Goal: Check status: Check status

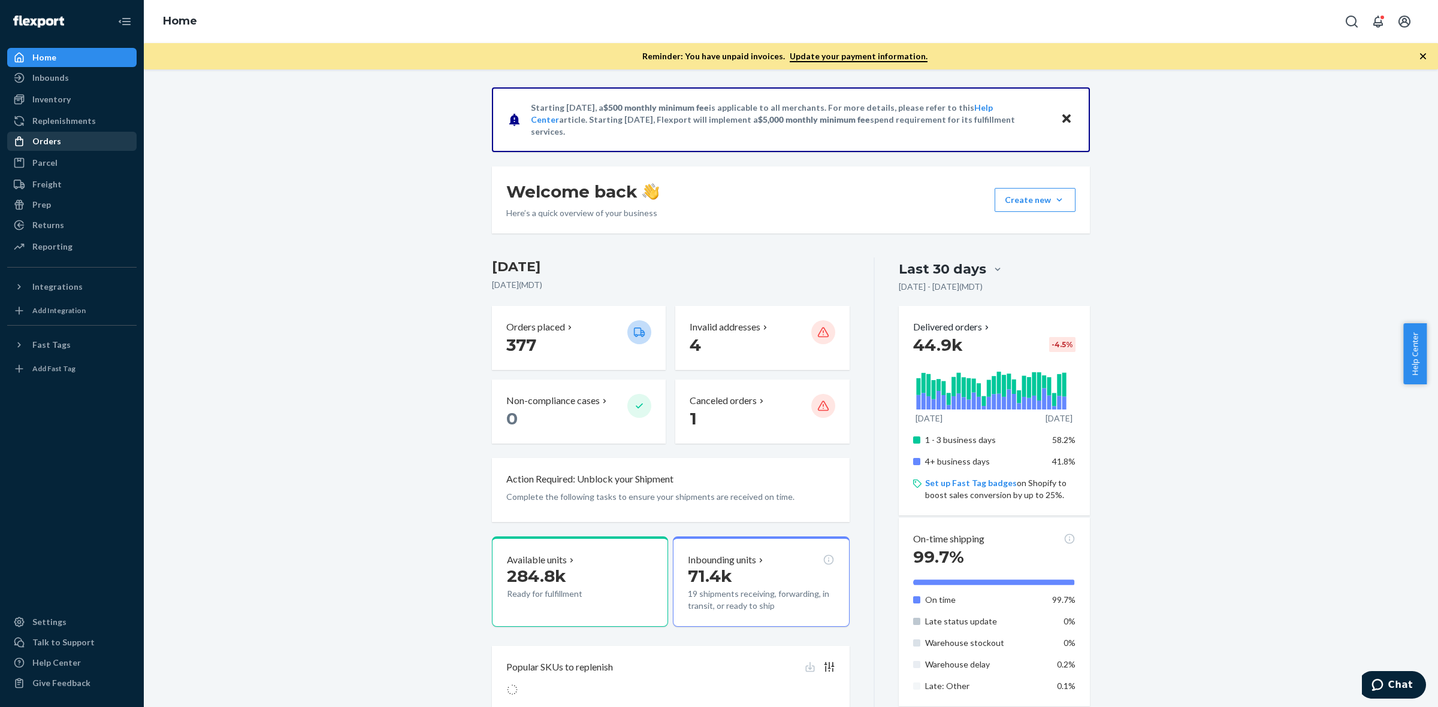
click at [58, 147] on div "Orders" at bounding box center [71, 141] width 127 height 17
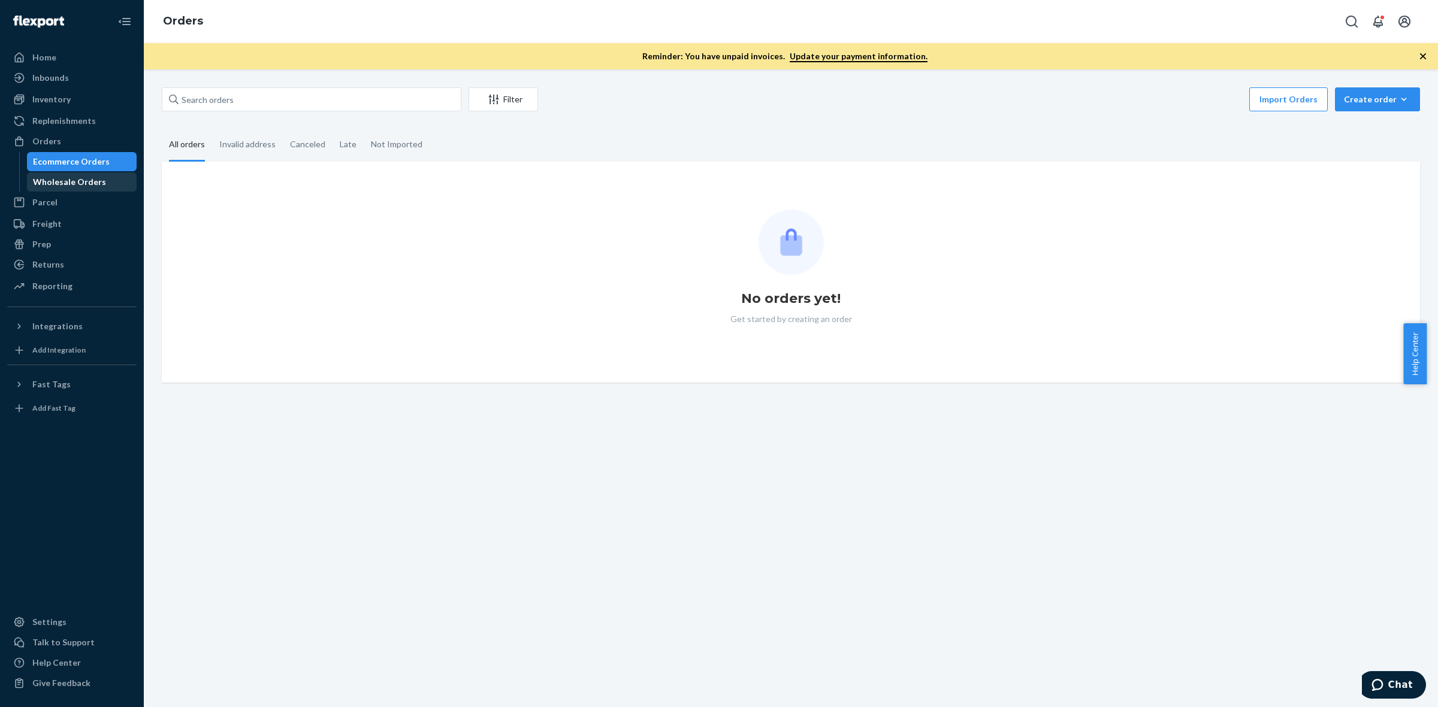
click at [58, 180] on div "Wholesale Orders" at bounding box center [69, 182] width 73 height 12
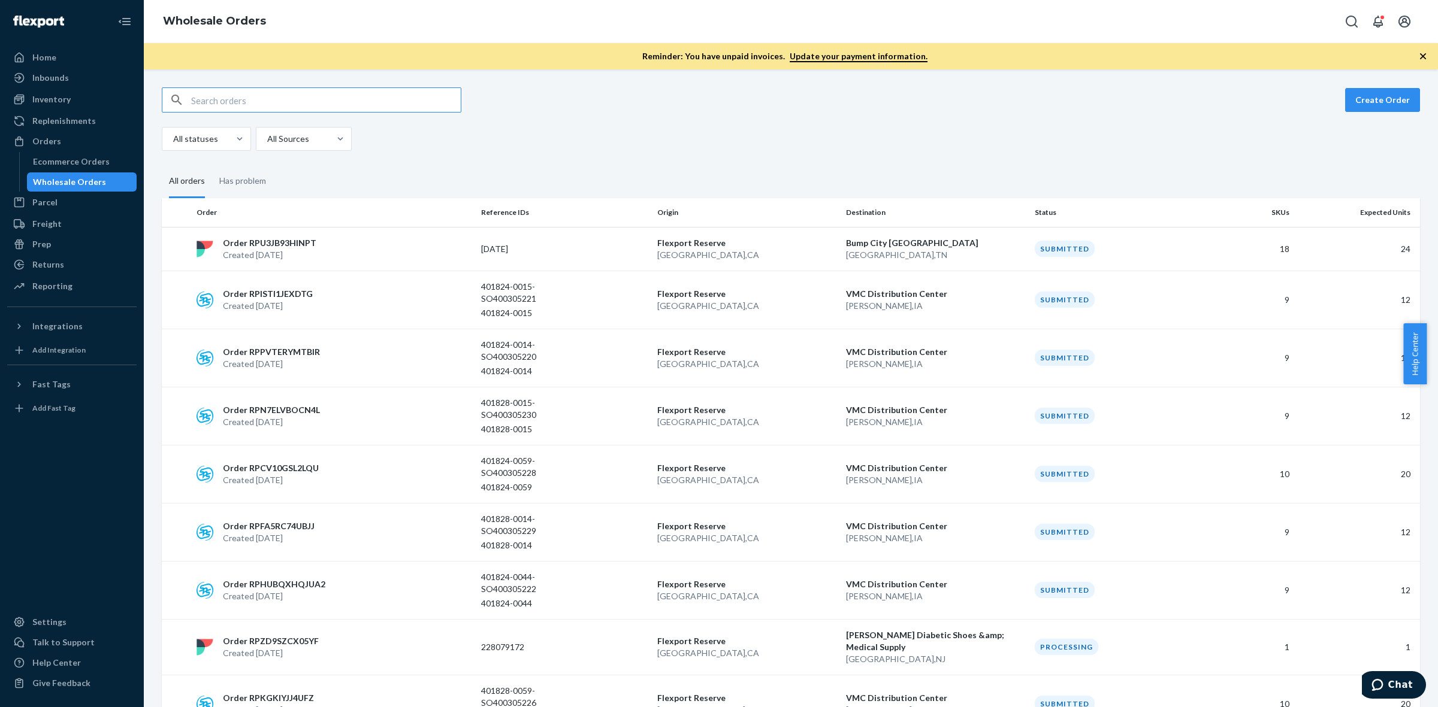
click at [282, 104] on input "text" at bounding box center [326, 100] width 270 height 24
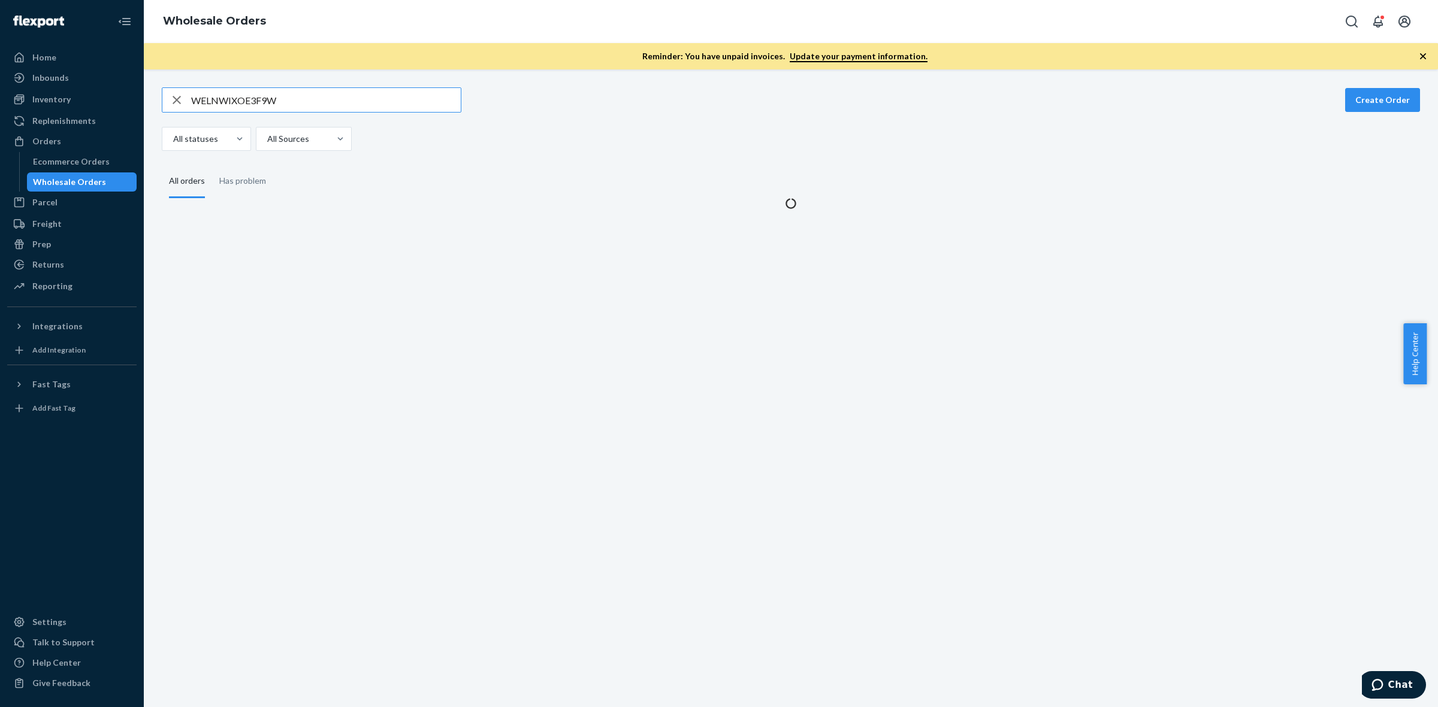
type input "WELNWIXOE3F9W"
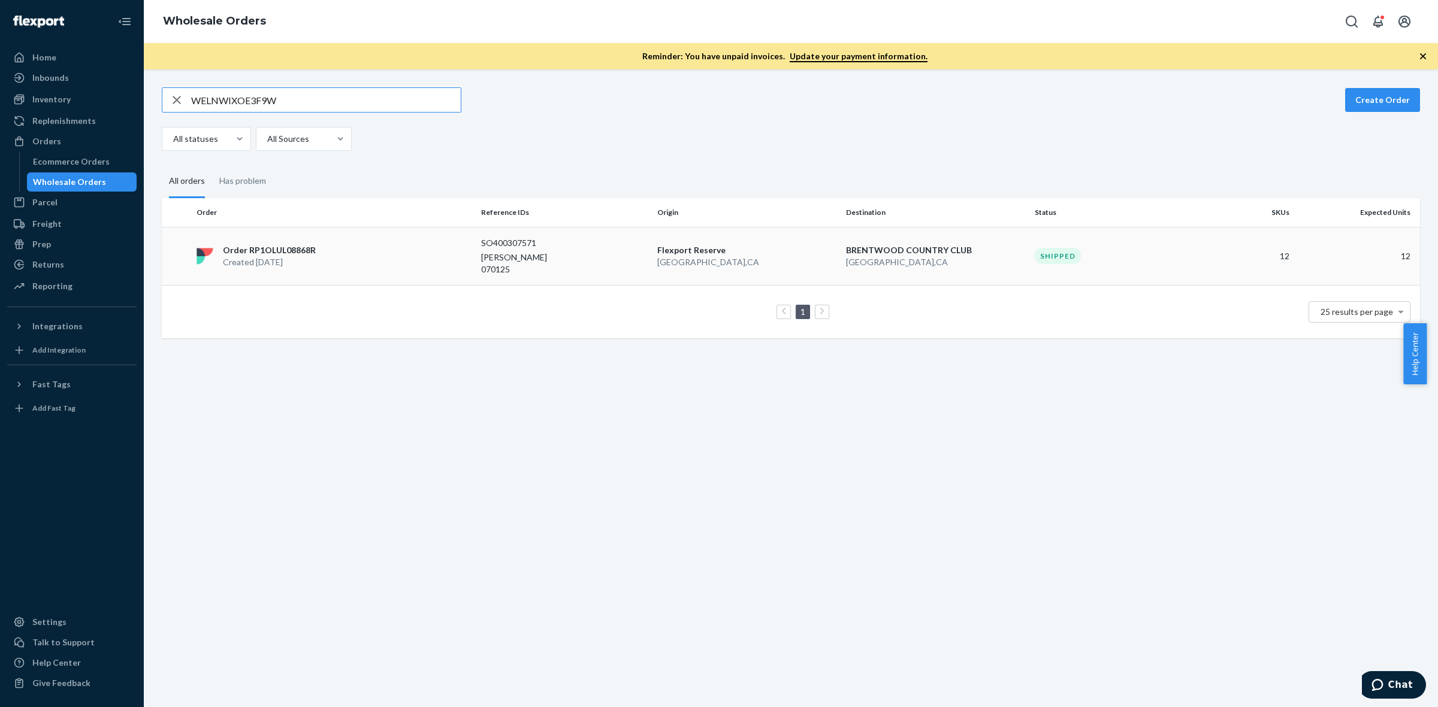
click at [772, 256] on p "[GEOGRAPHIC_DATA] , [GEOGRAPHIC_DATA]" at bounding box center [746, 262] width 179 height 12
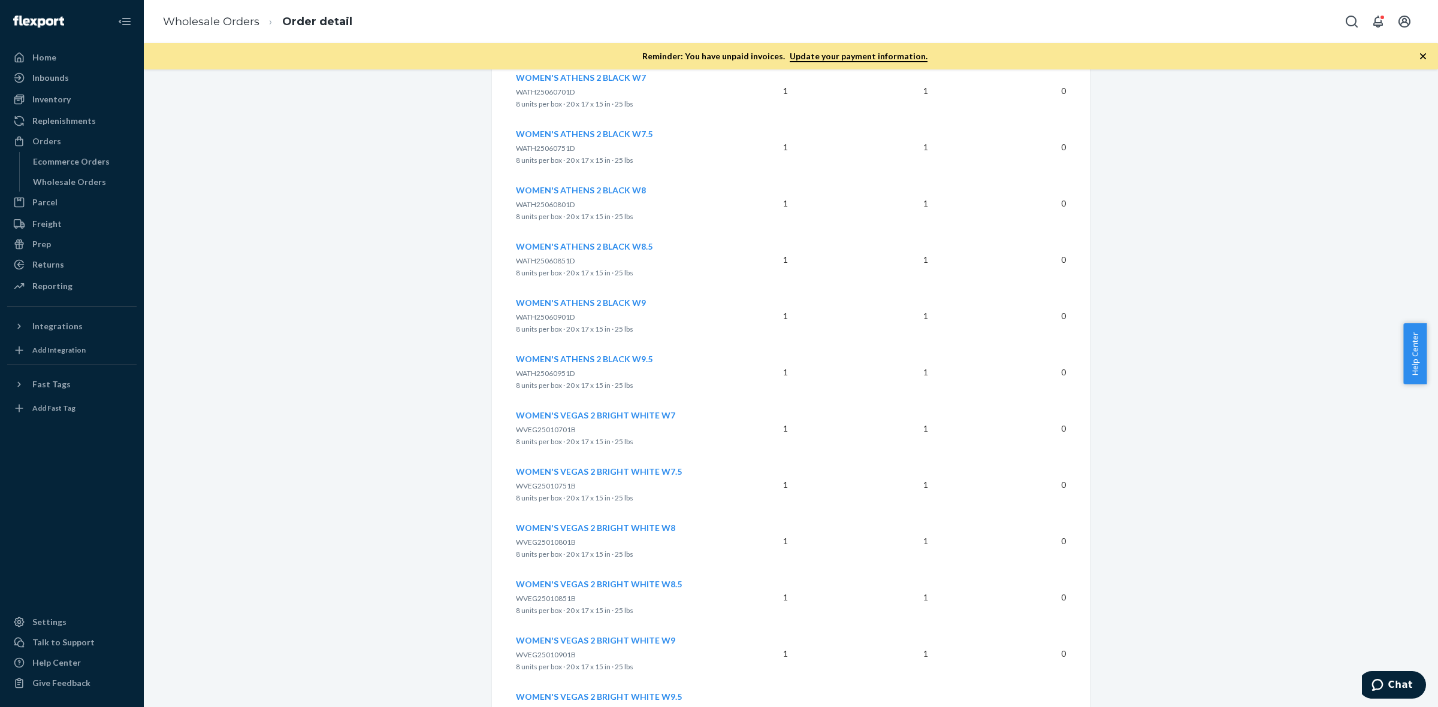
scroll to position [666, 0]
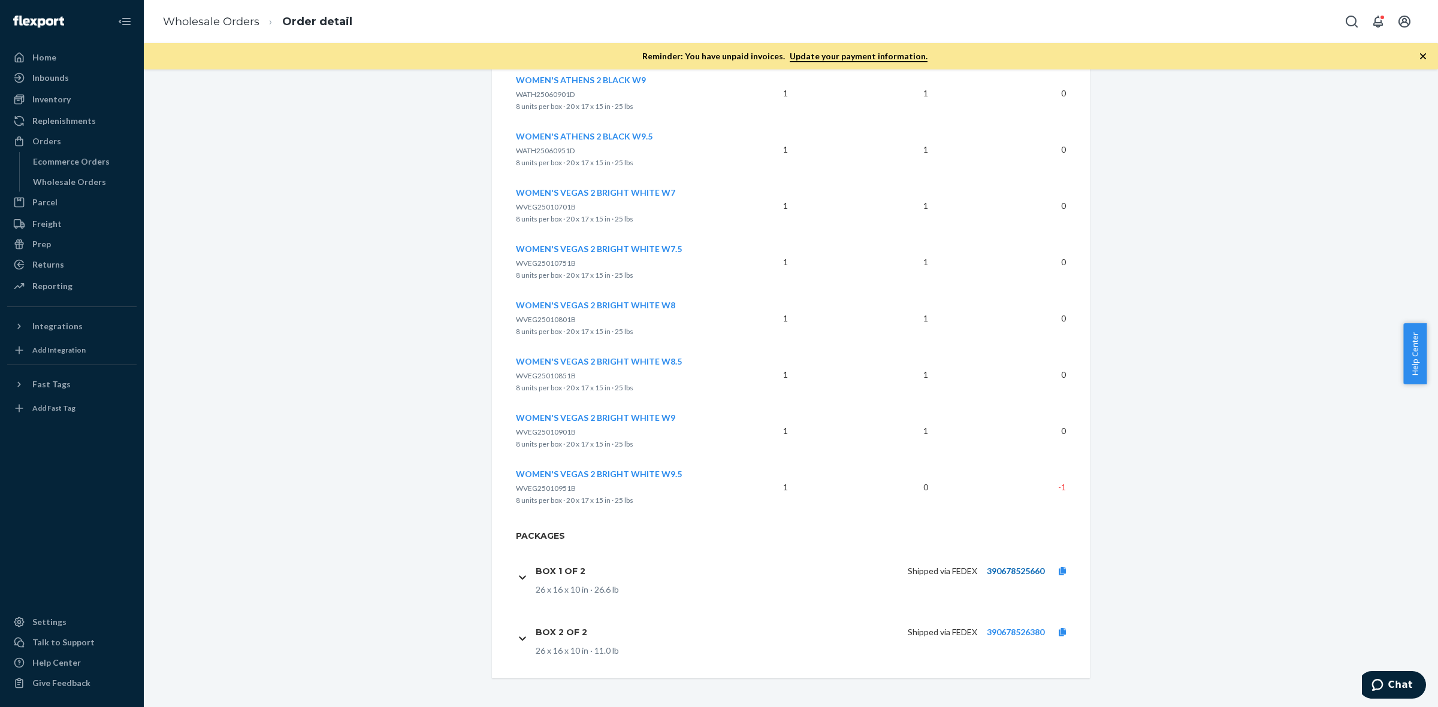
click at [999, 570] on link "390678525660" at bounding box center [1016, 571] width 58 height 10
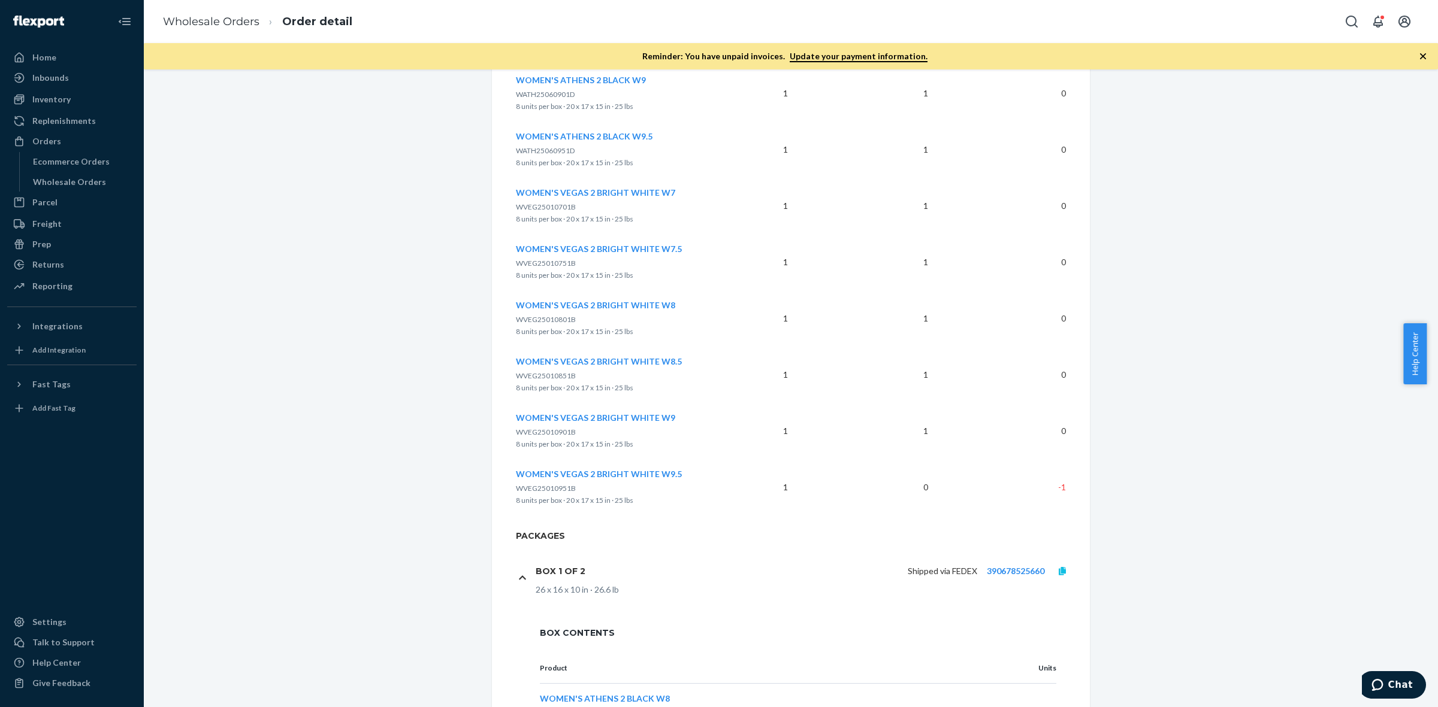
click at [1059, 575] on icon at bounding box center [1062, 571] width 7 height 8
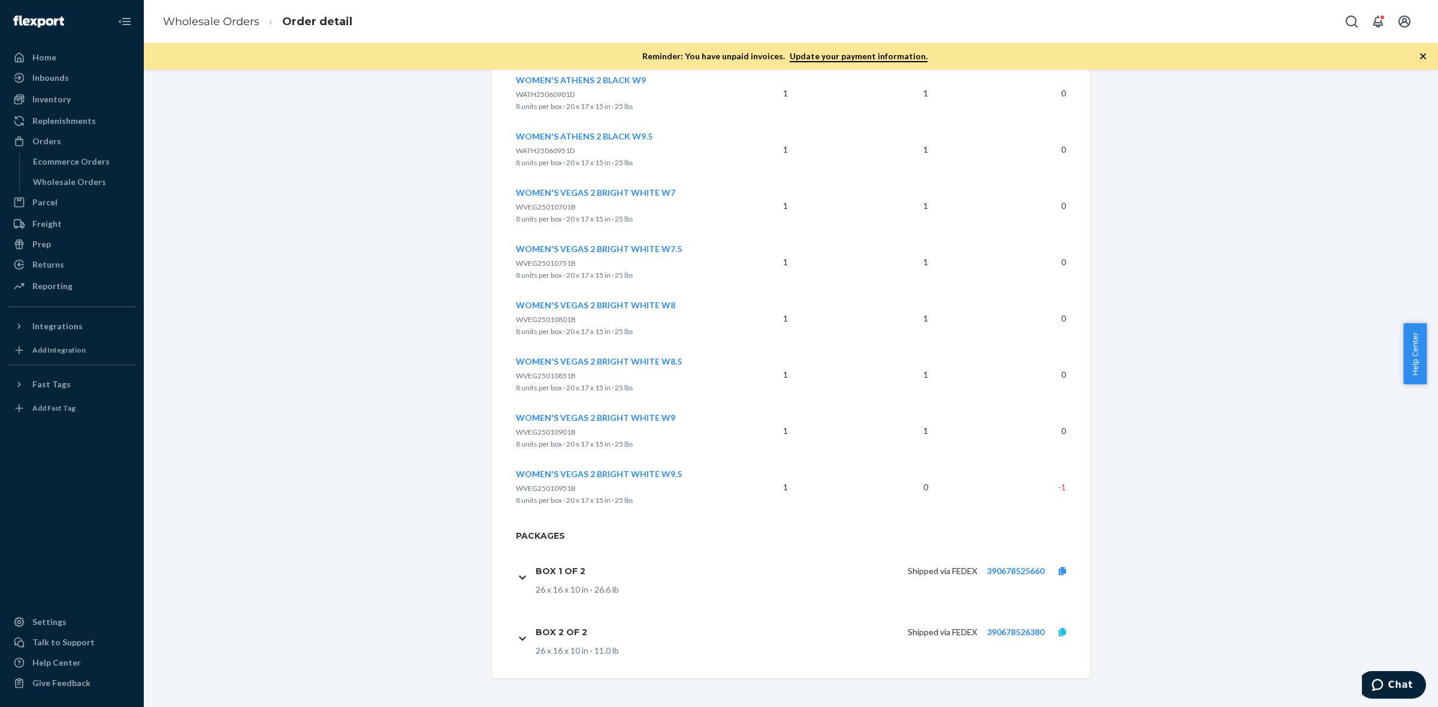
click at [1059, 634] on icon at bounding box center [1062, 632] width 7 height 8
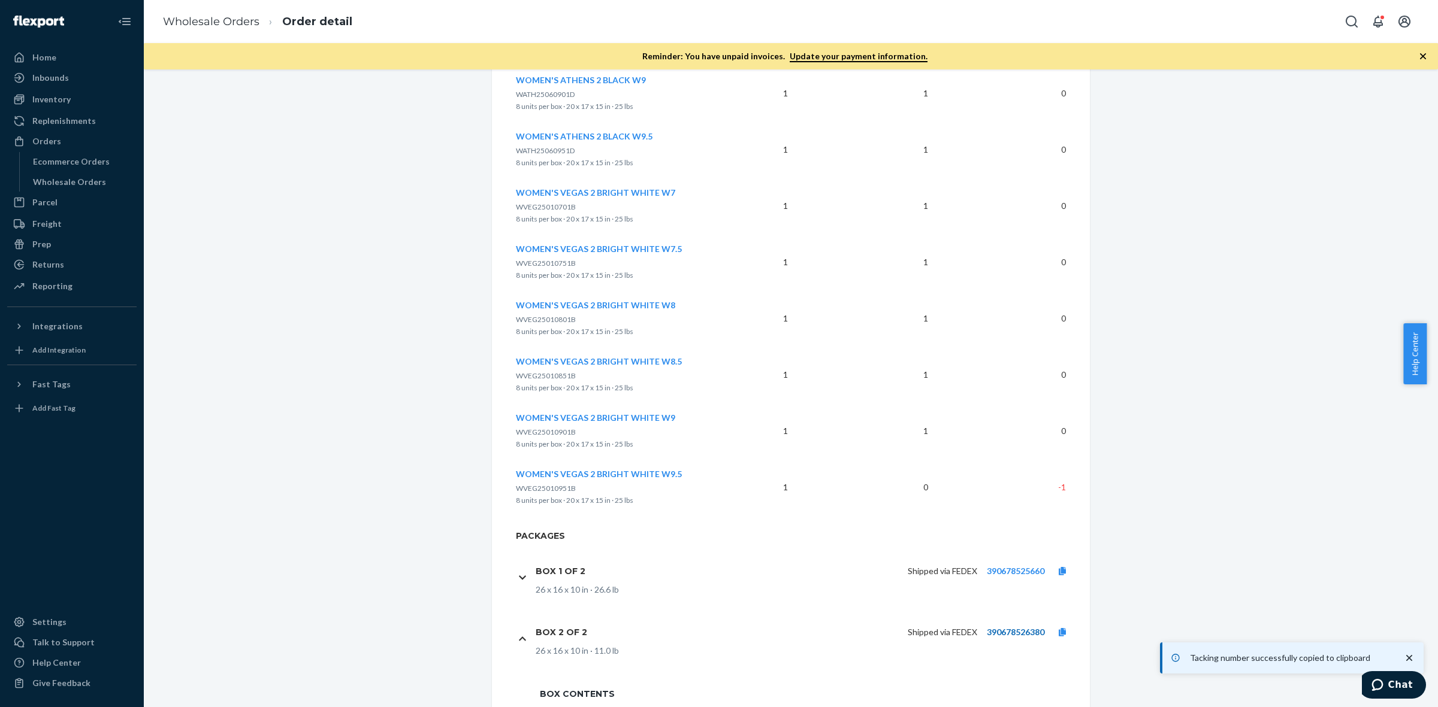
click at [1025, 633] on link "390678526380" at bounding box center [1016, 632] width 58 height 10
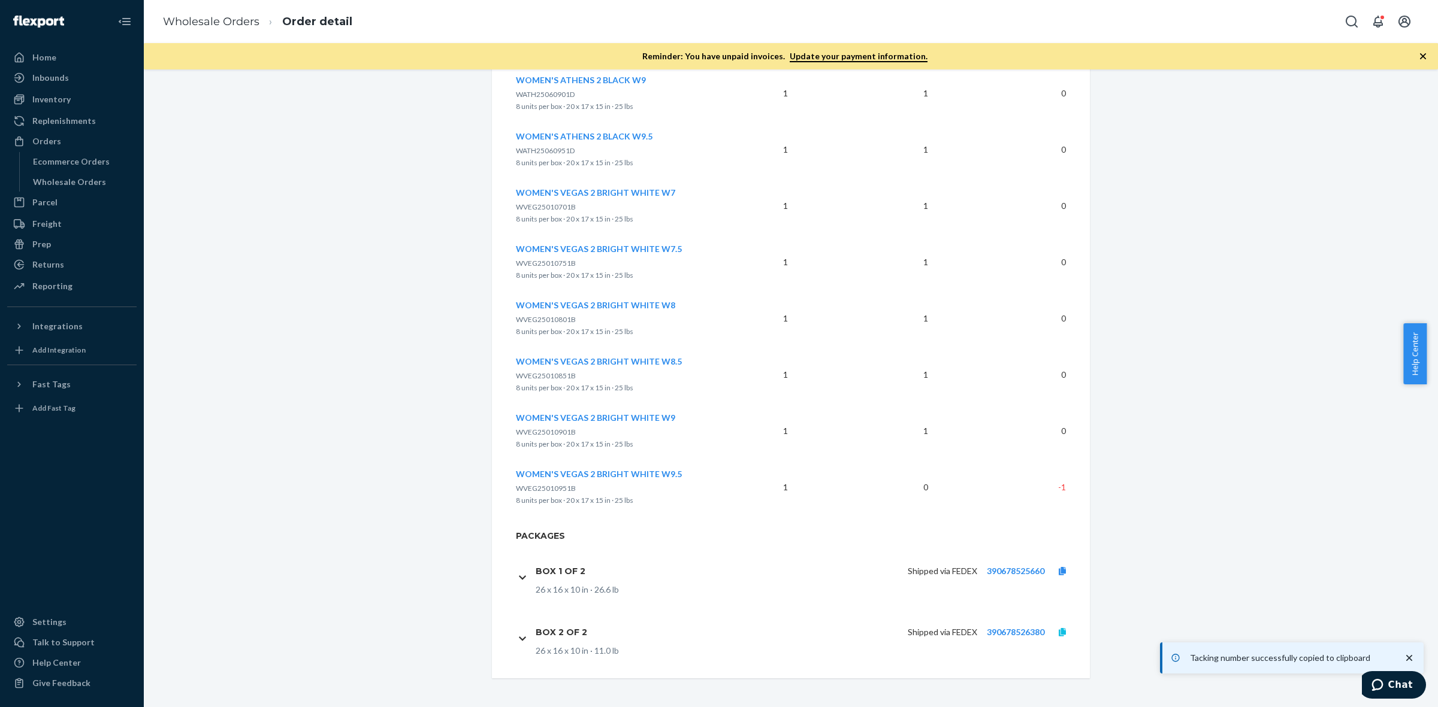
click at [1059, 630] on icon at bounding box center [1062, 632] width 7 height 8
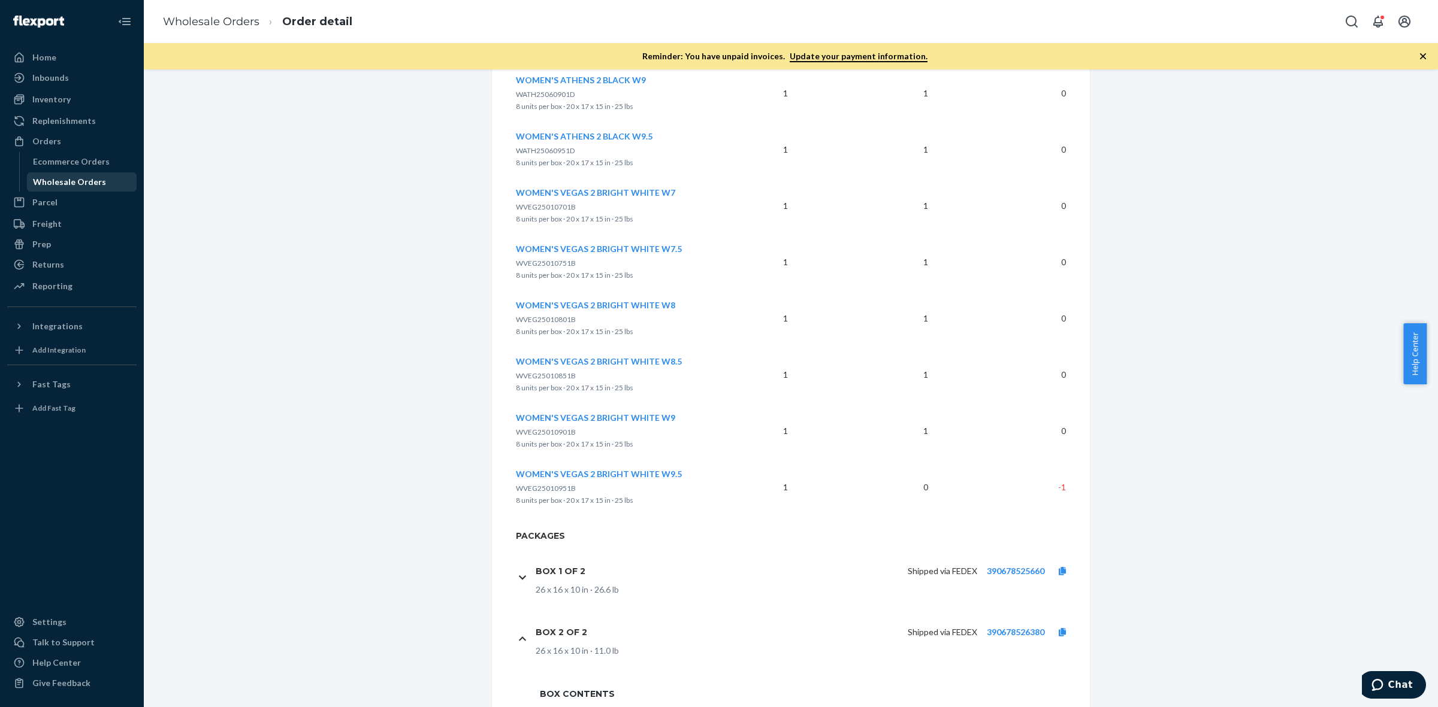
click at [77, 186] on div "Wholesale Orders" at bounding box center [69, 182] width 73 height 12
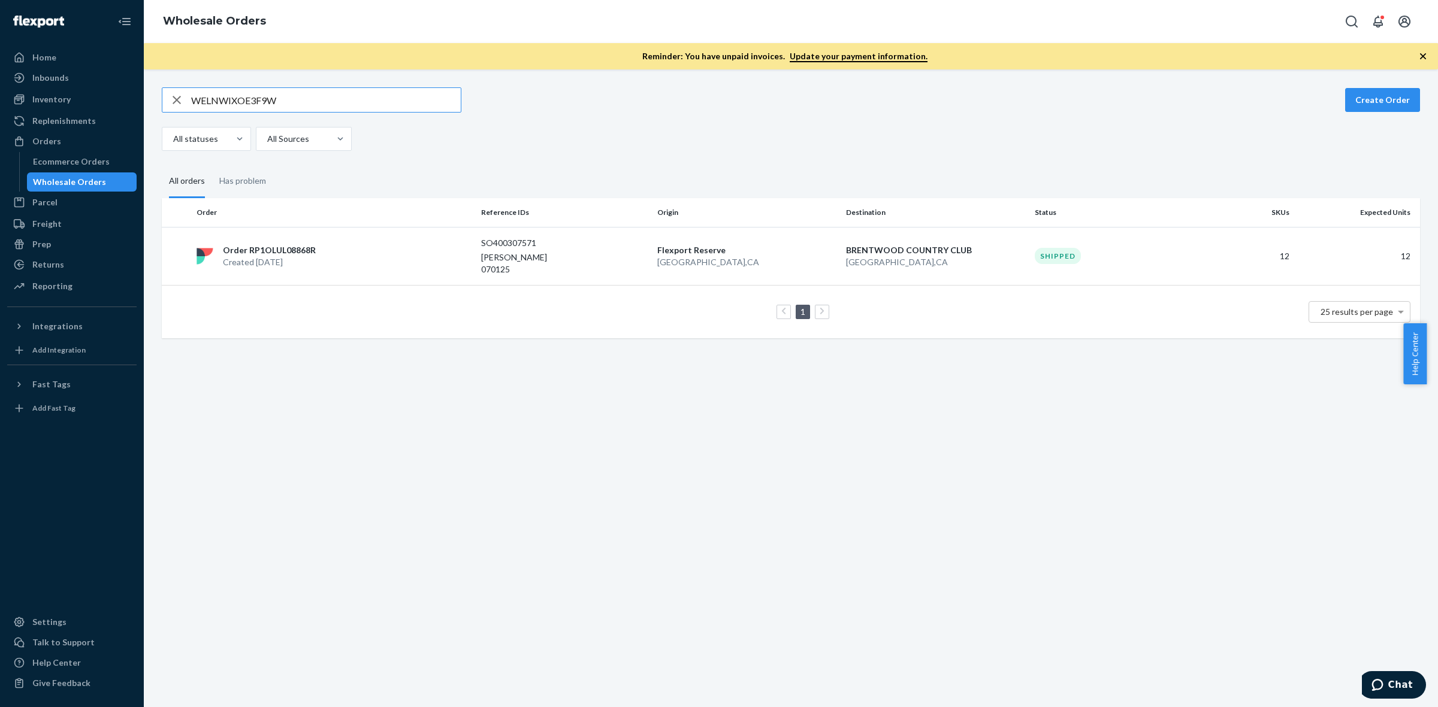
drag, startPoint x: 294, startPoint y: 100, endPoint x: 182, endPoint y: 99, distance: 112.6
click at [182, 99] on div "WELNWIXOE3F9W" at bounding box center [311, 100] width 298 height 24
type input "WGZ3J98Y5HIHM"
click at [316, 253] on div "Order RPVSF6AEMYVIK Created [DATE]" at bounding box center [334, 256] width 285 height 24
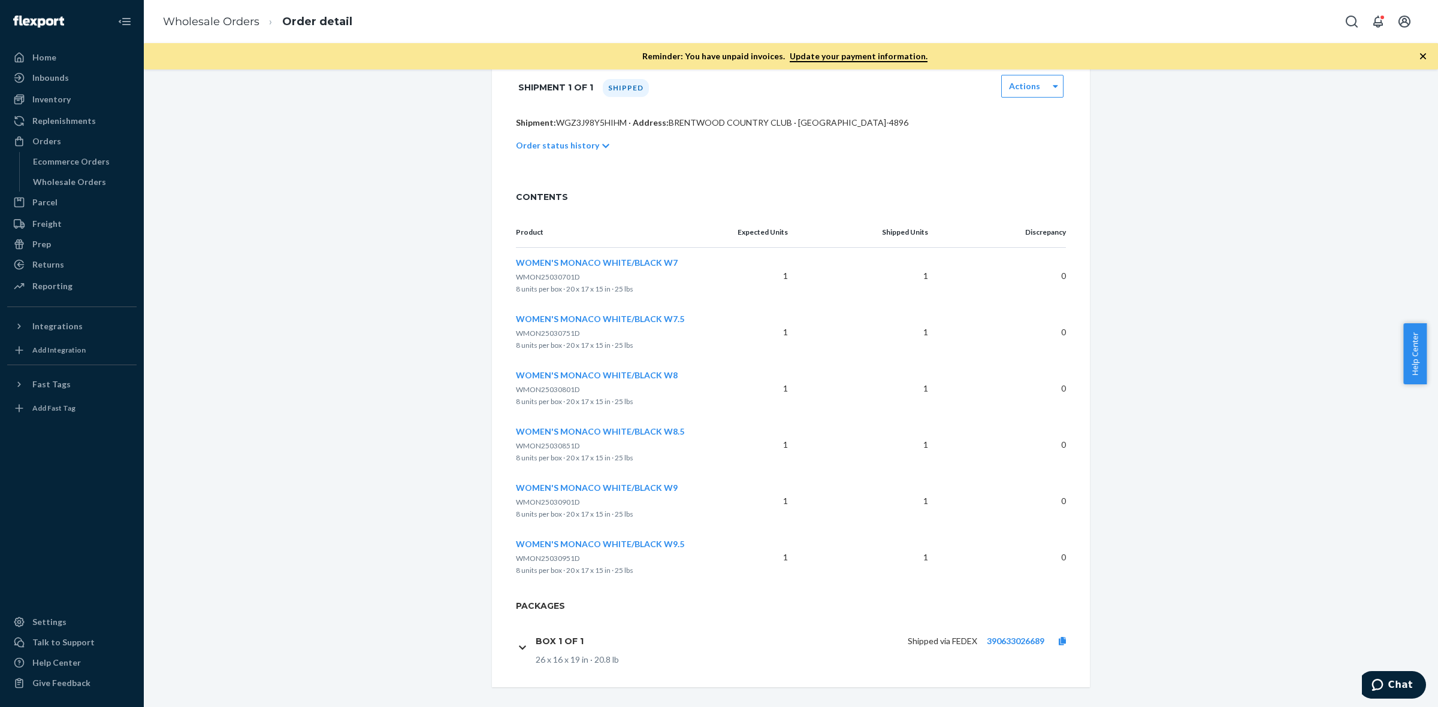
scroll to position [267, 0]
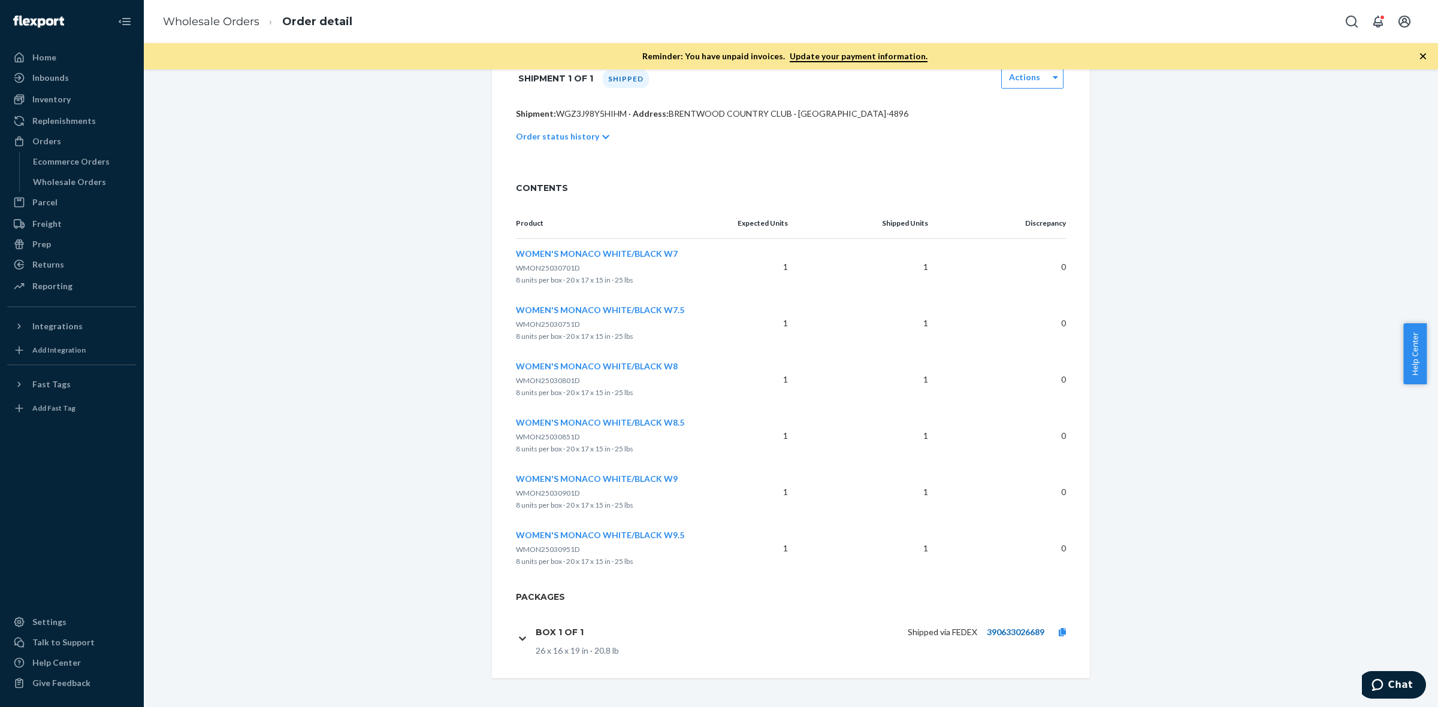
click at [1017, 631] on link "390633026689" at bounding box center [1016, 632] width 58 height 10
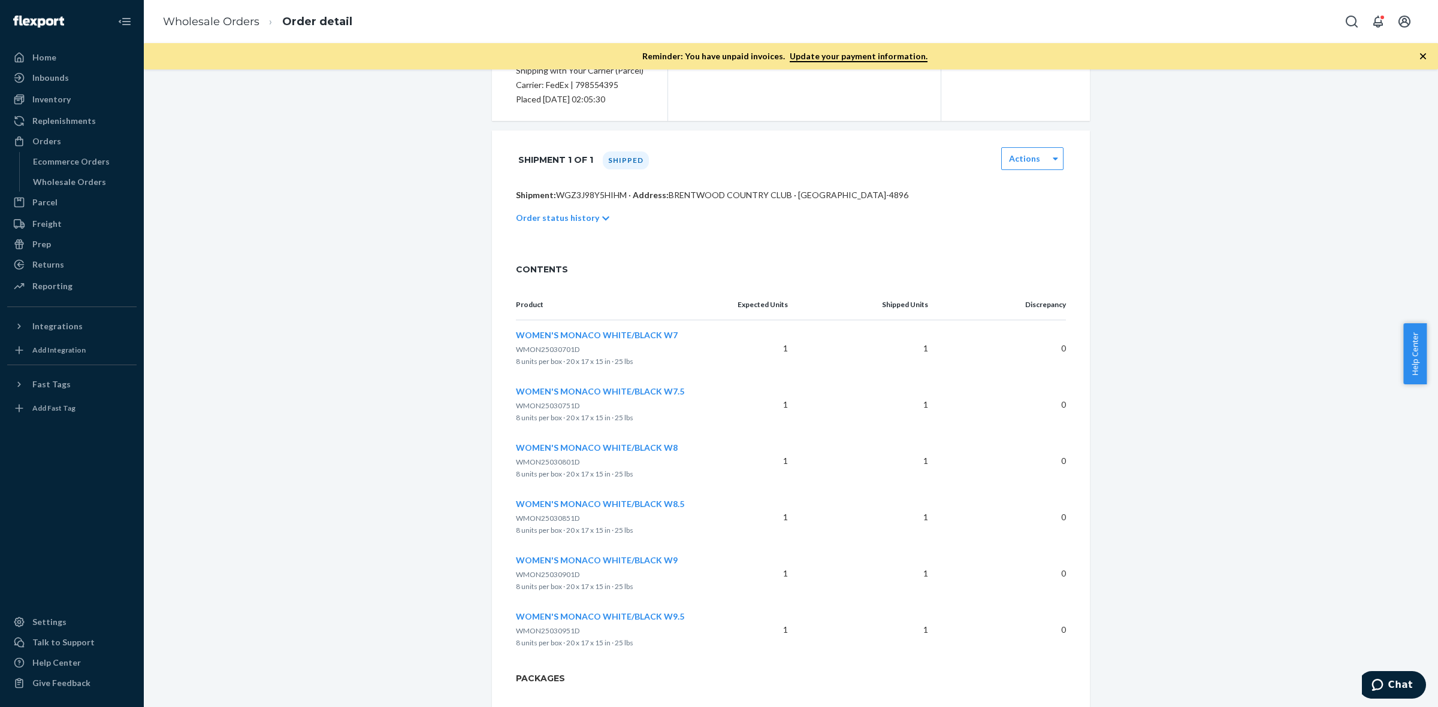
scroll to position [102, 0]
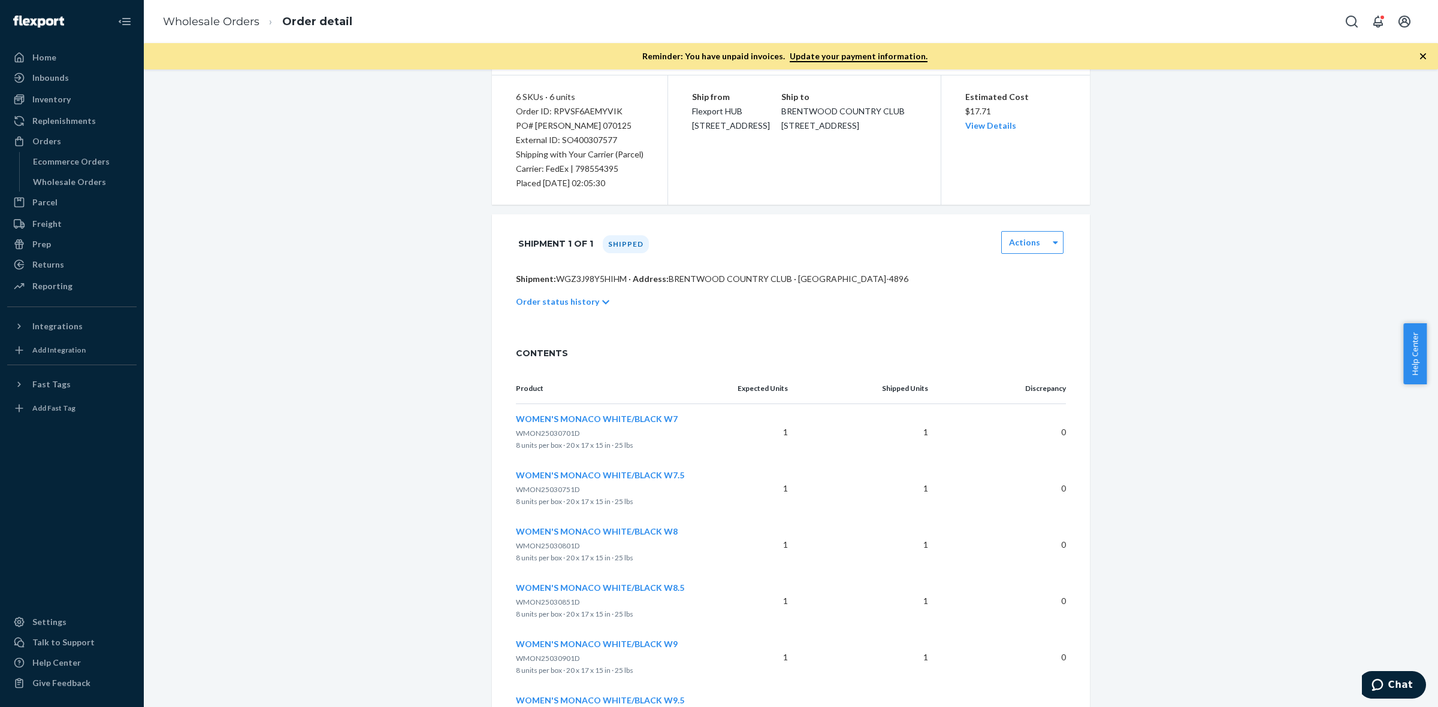
click at [564, 310] on div "Order status history" at bounding box center [791, 302] width 550 height 34
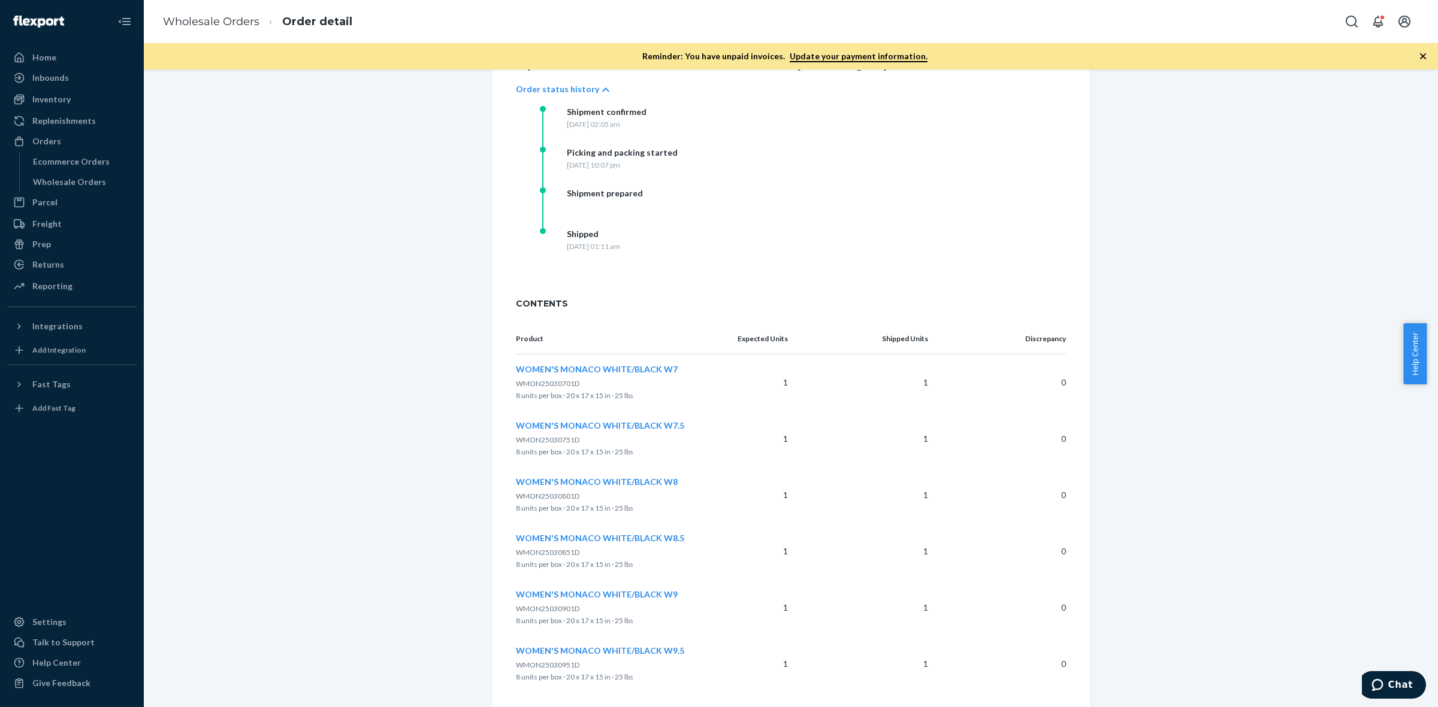
scroll to position [326, 0]
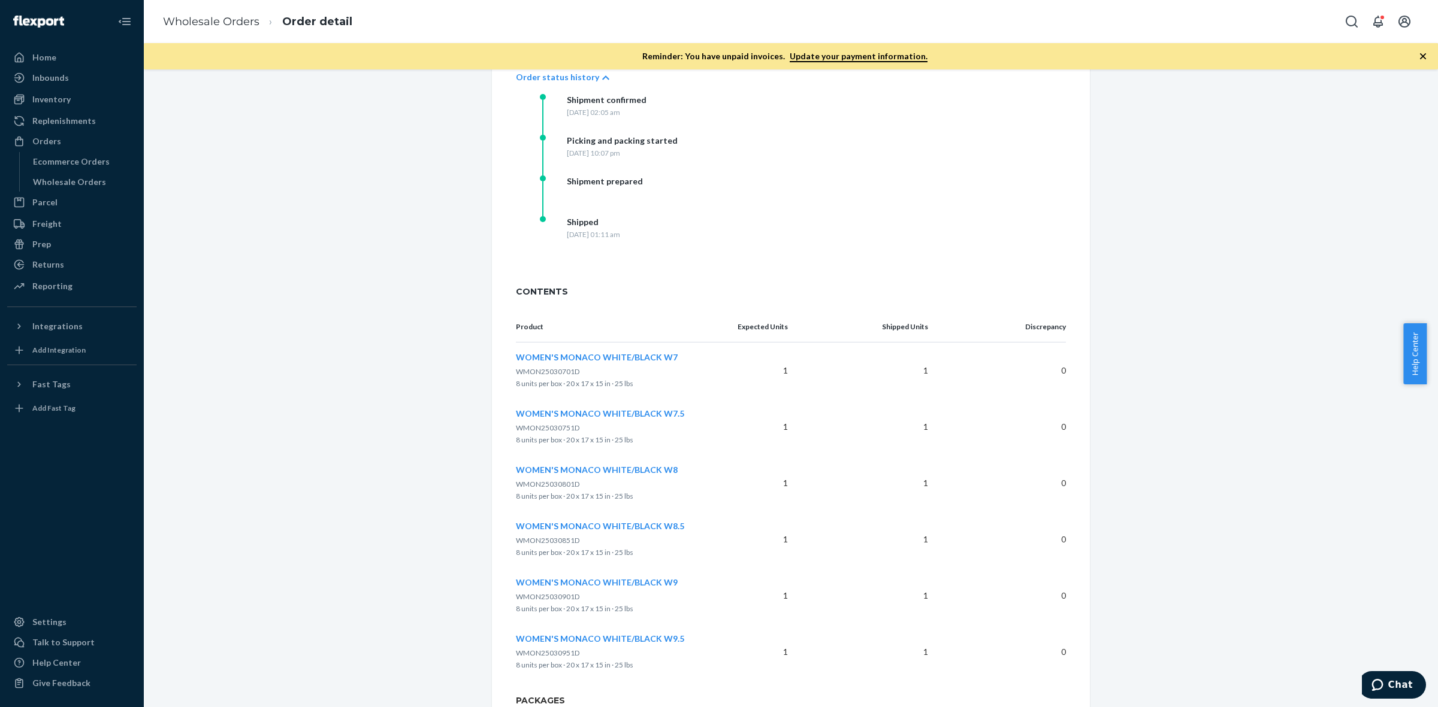
click at [1254, 385] on div "Wholesale Order Shipped Duplicate Actions 6 SKUs · 6 units Order ID: RPVSF6AEMY…" at bounding box center [791, 488] width 1276 height 1455
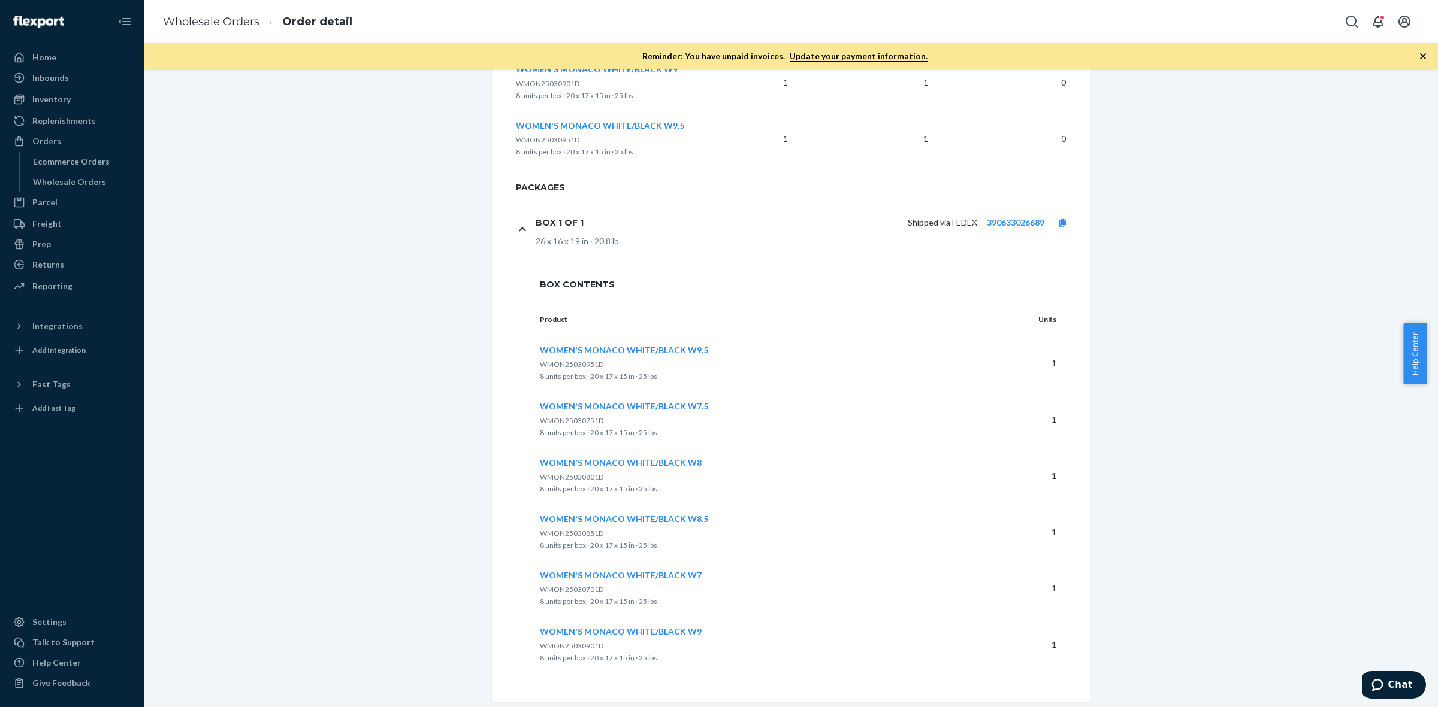
scroll to position [863, 0]
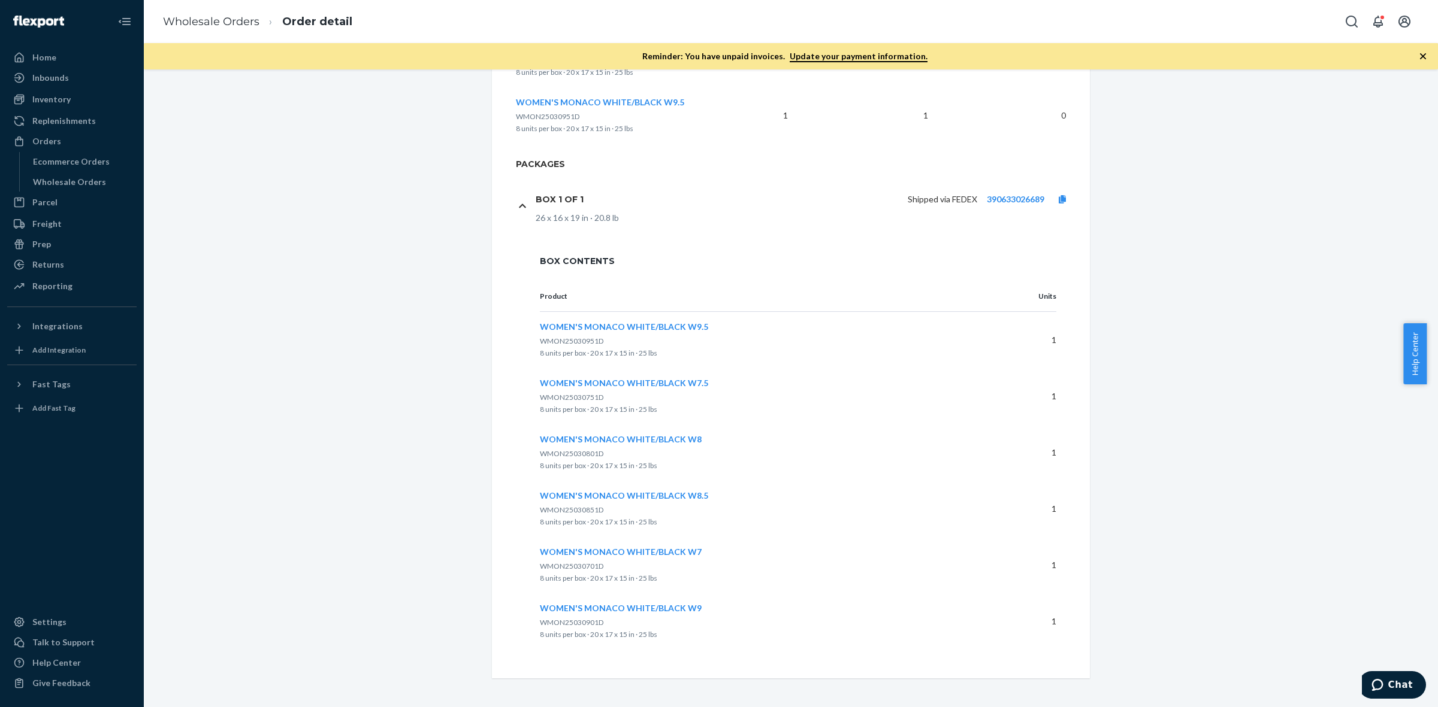
drag, startPoint x: 528, startPoint y: 322, endPoint x: 1054, endPoint y: 652, distance: 621.5
click at [1054, 652] on div "Product Units WOMEN'S MONACO WHITE/BLACK W9.5 WMON25030951D 8 units per box · 2…" at bounding box center [798, 473] width 564 height 383
click at [46, 176] on div "Wholesale Orders" at bounding box center [69, 182] width 73 height 12
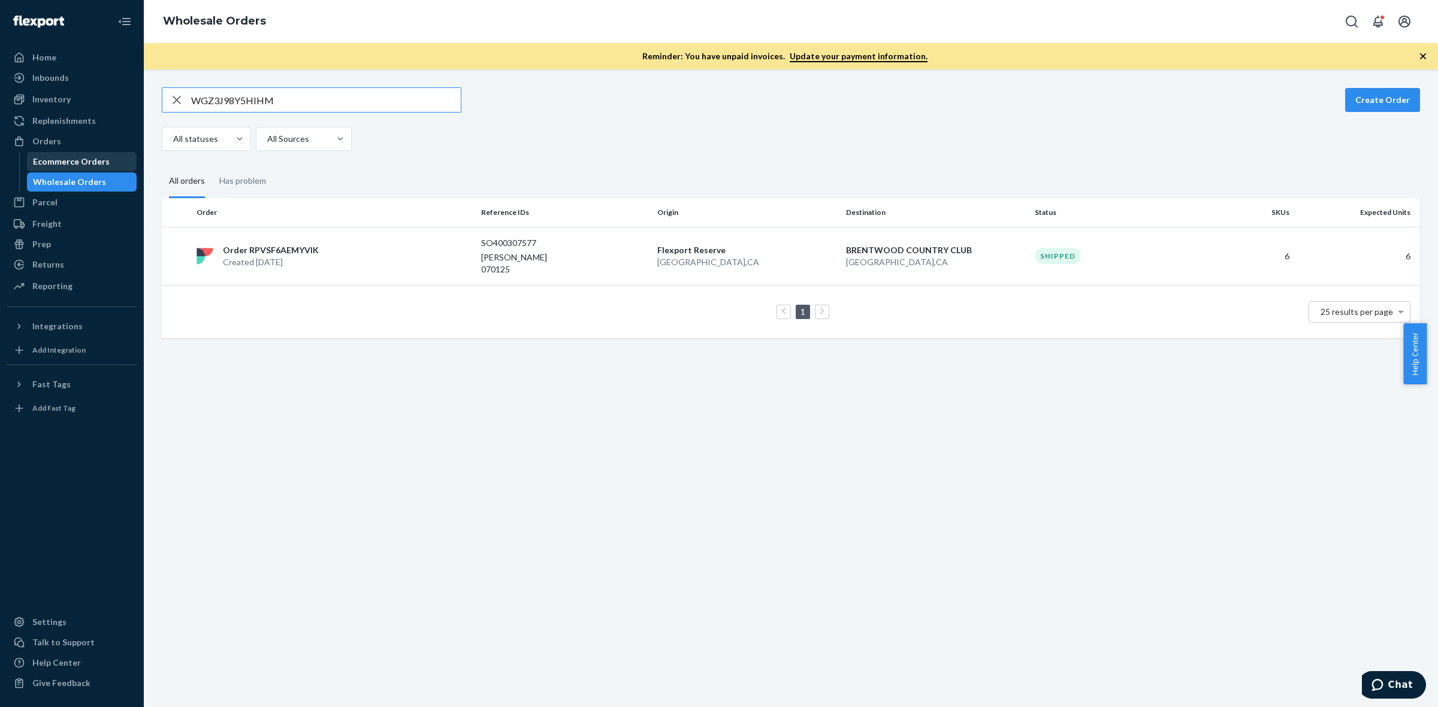
click at [74, 162] on div "Ecommerce Orders" at bounding box center [71, 162] width 77 height 12
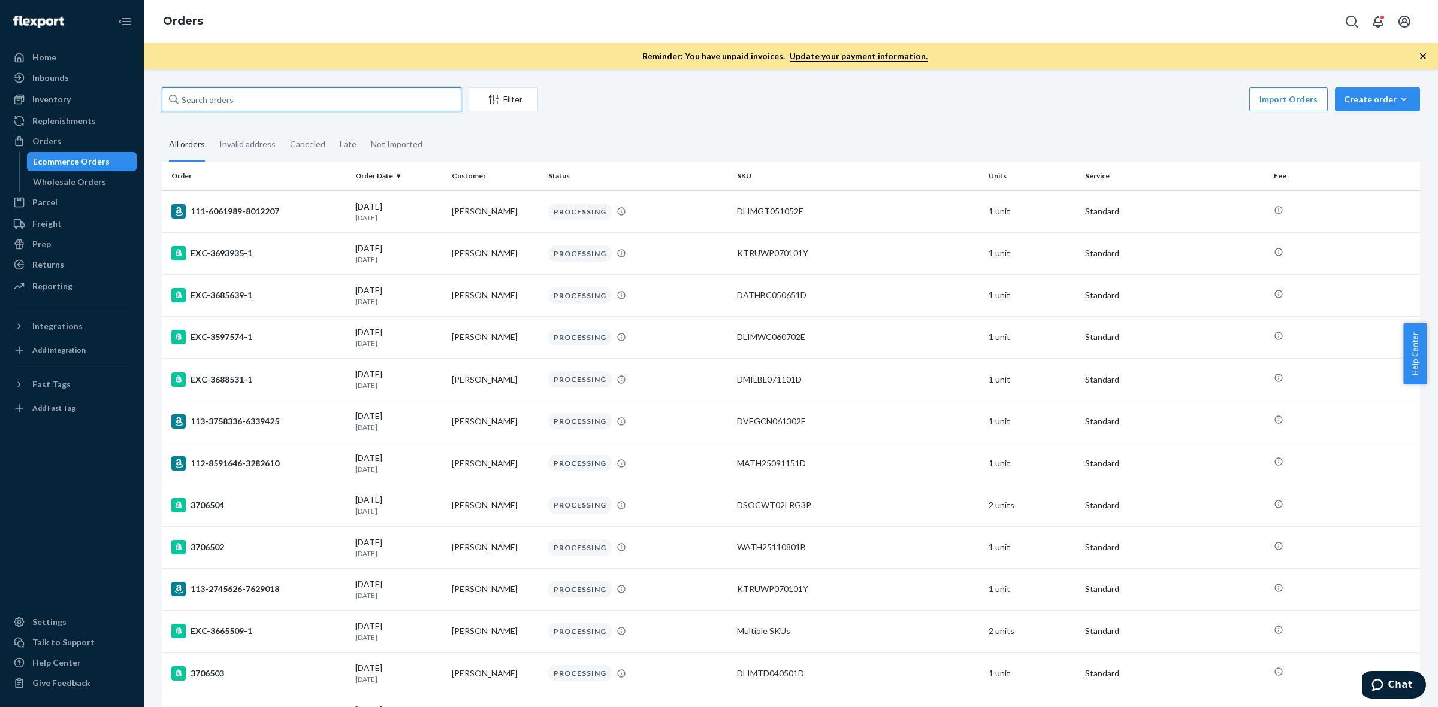
click at [244, 102] on input "text" at bounding box center [312, 99] width 300 height 24
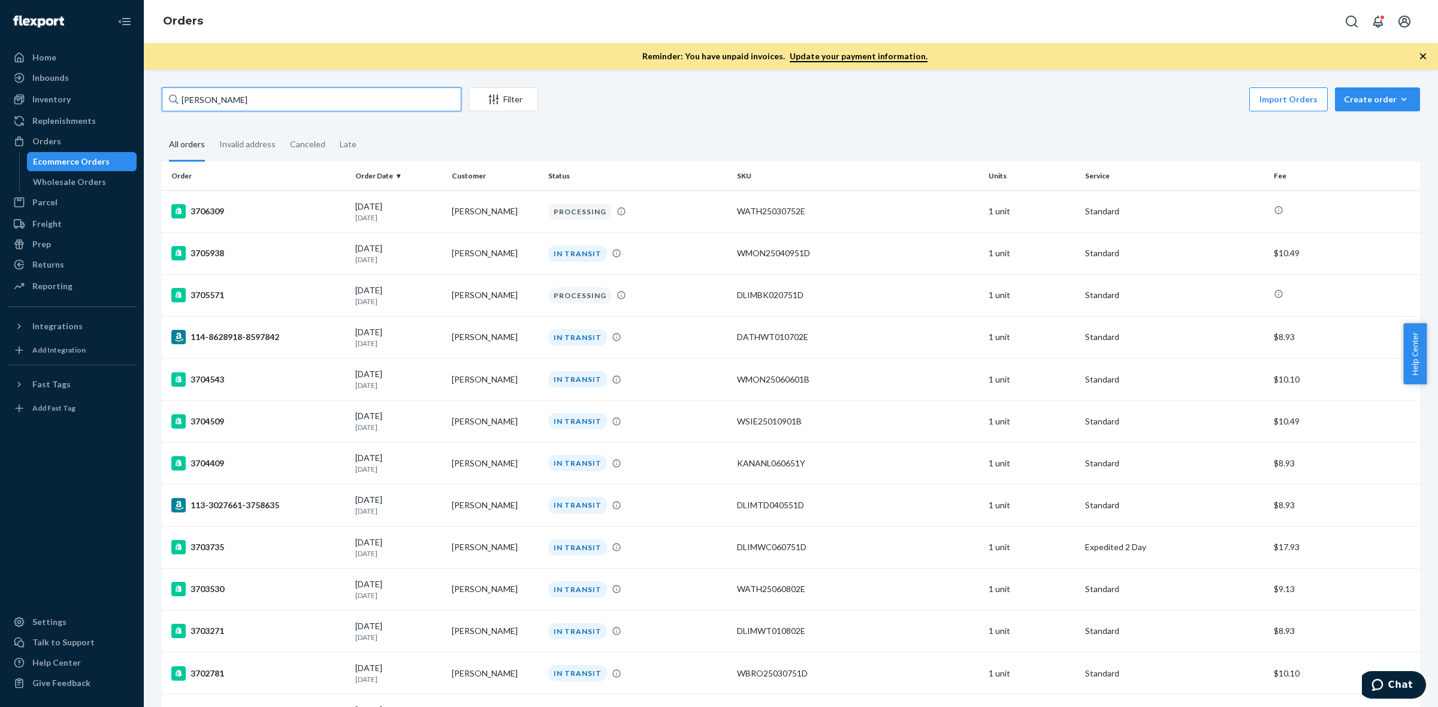
type input "[PERSON_NAME]"
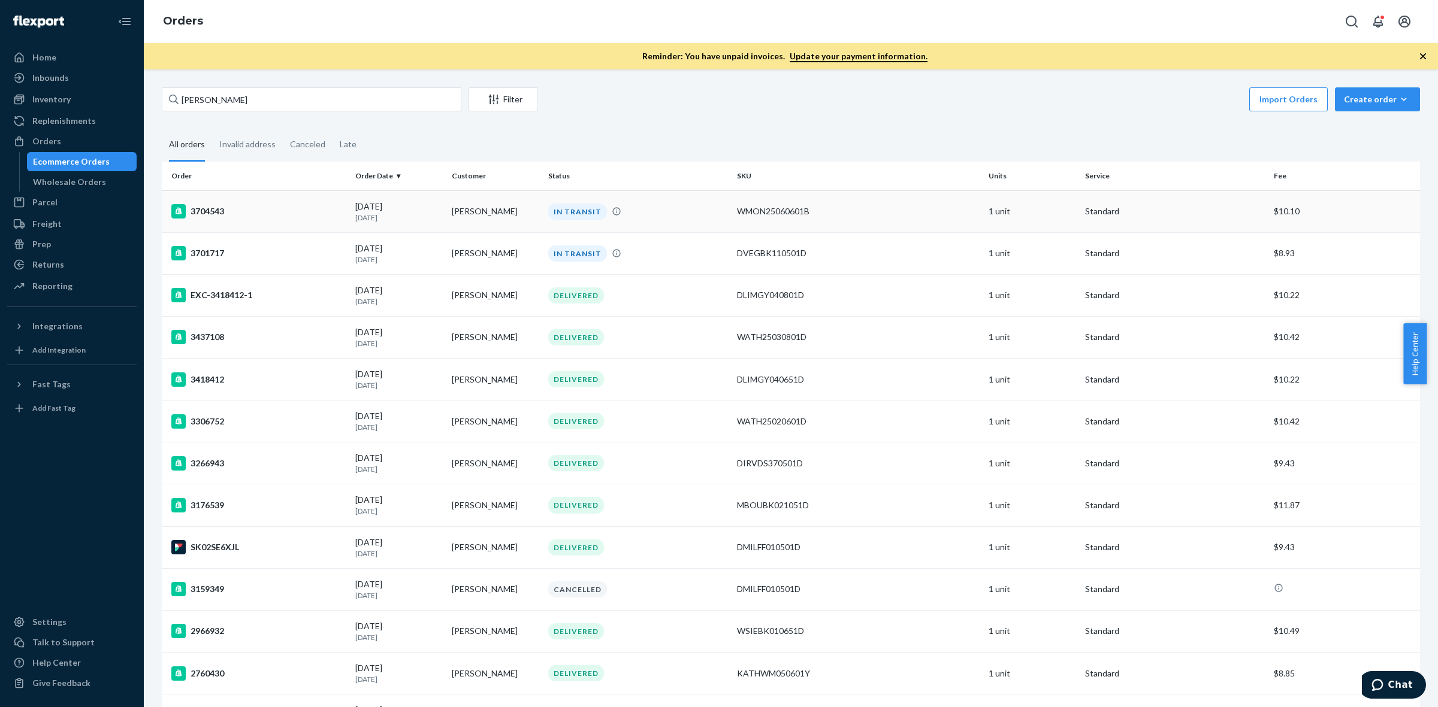
click at [192, 216] on div "3704543" at bounding box center [258, 211] width 174 height 14
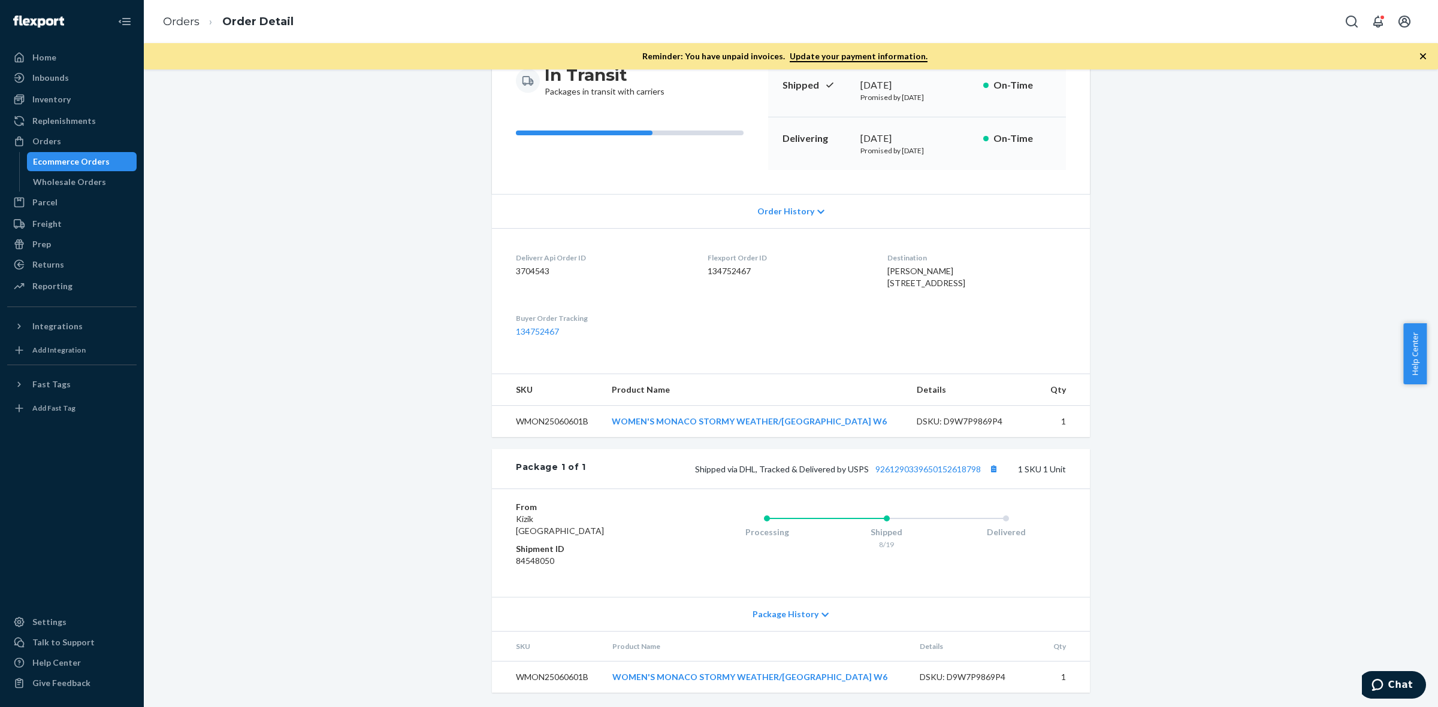
scroll to position [150, 0]
click at [941, 474] on link "9261290339650152618798" at bounding box center [927, 469] width 105 height 10
click at [43, 180] on div "Wholesale Orders" at bounding box center [69, 182] width 73 height 12
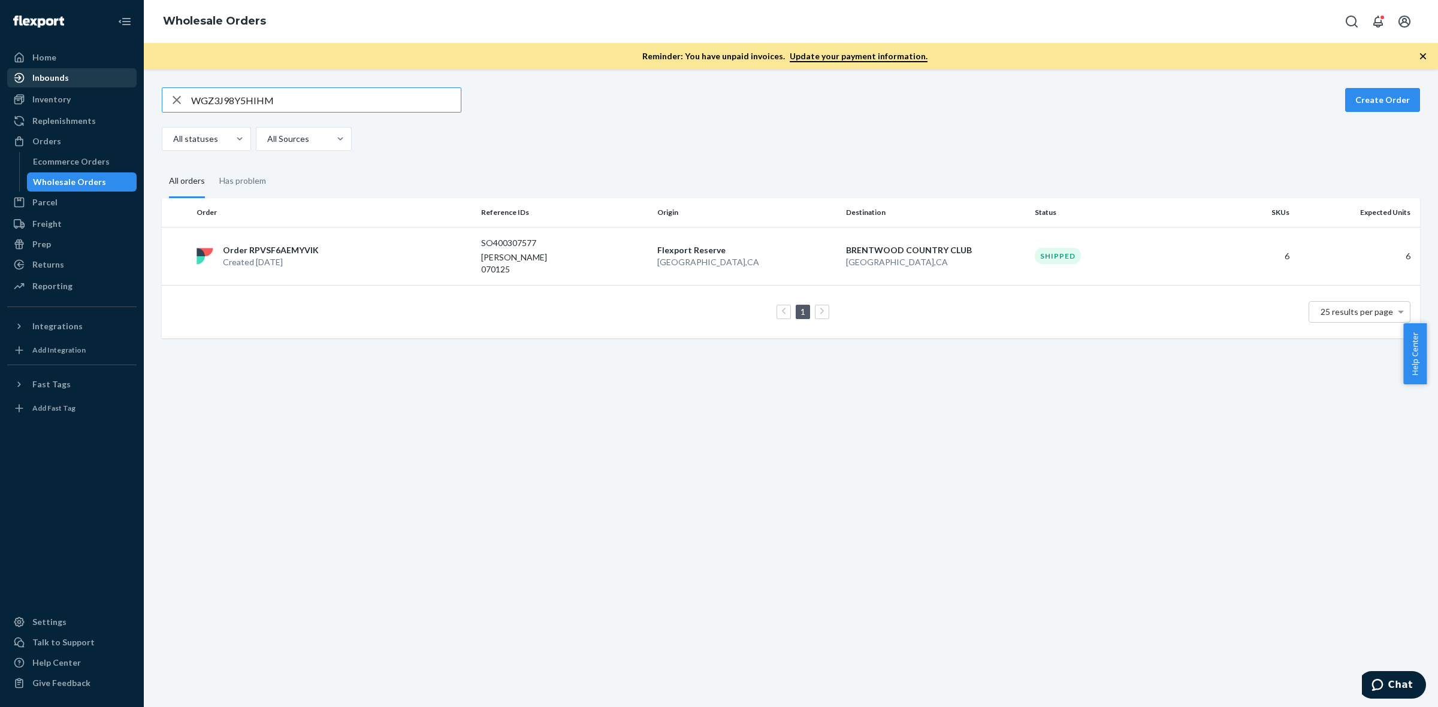
drag, startPoint x: 301, startPoint y: 102, endPoint x: 87, endPoint y: 86, distance: 213.9
click at [87, 86] on div "Home Inbounds Shipping Plans Problems Inventory Products Replenishments Orders …" at bounding box center [719, 353] width 1438 height 707
drag, startPoint x: 288, startPoint y: 100, endPoint x: 125, endPoint y: 87, distance: 163.5
click at [125, 87] on div "Home Inbounds Shipping Plans Problems Inventory Products Replenishments Orders …" at bounding box center [719, 353] width 1438 height 707
paste input "JP1KYH3Z9R16"
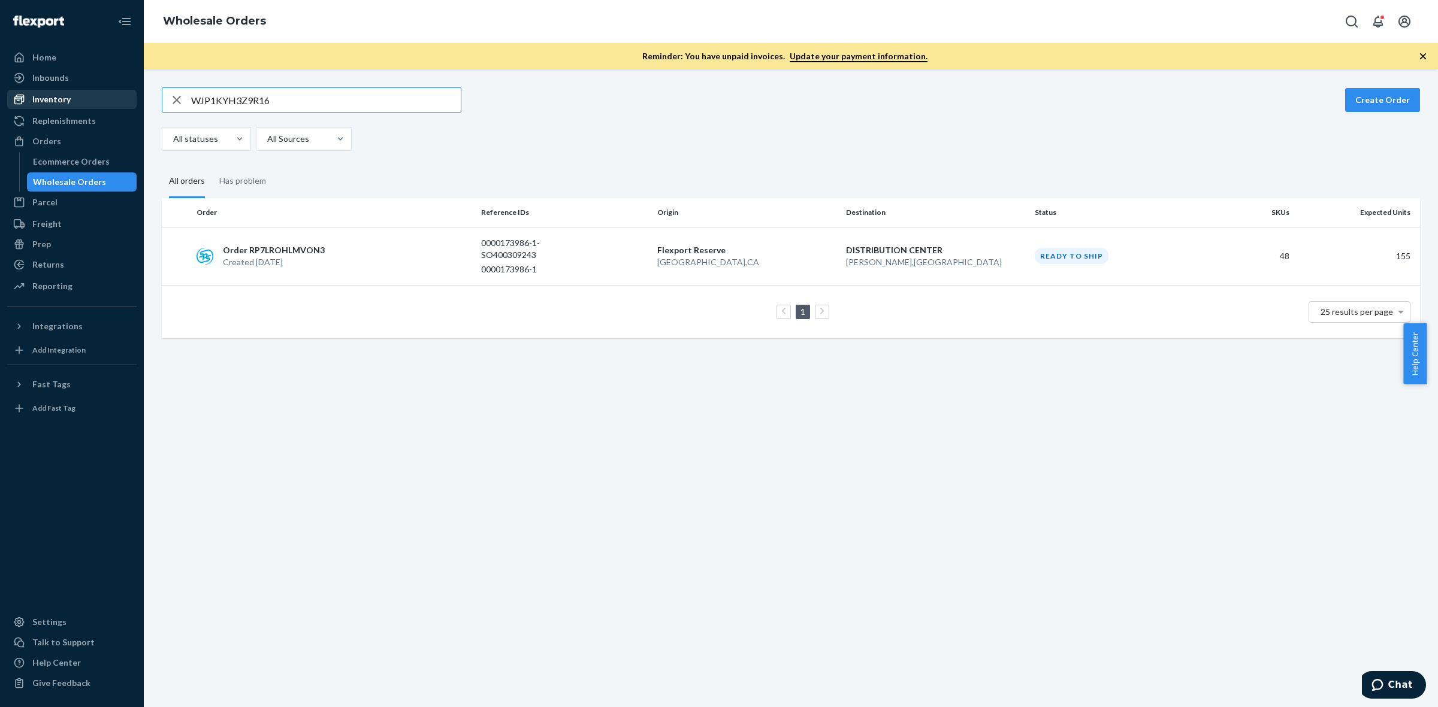
drag, startPoint x: 283, startPoint y: 99, endPoint x: 61, endPoint y: 96, distance: 221.7
click at [61, 96] on div "Home Inbounds Shipping Plans Problems Inventory Products Replenishments Orders …" at bounding box center [719, 353] width 1438 height 707
paste input "E43MVPL9R9Z8"
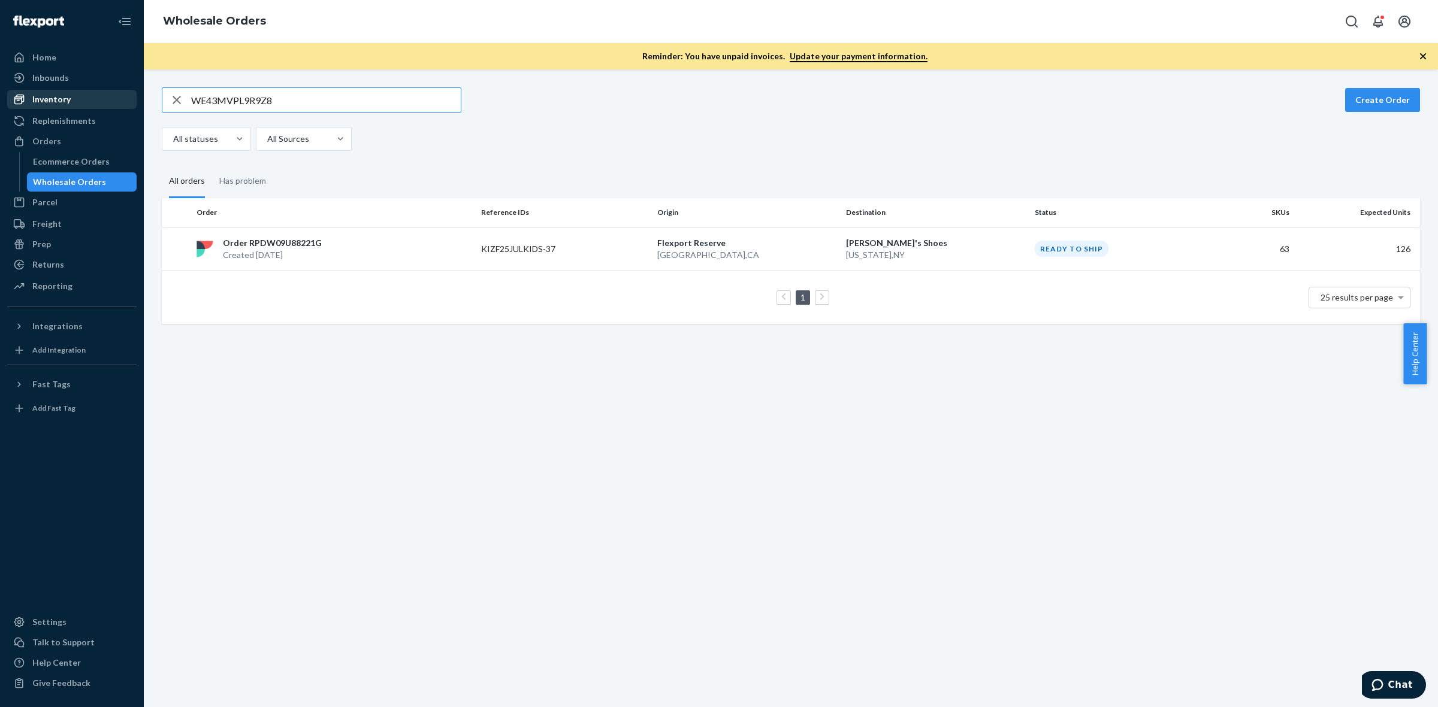
drag, startPoint x: 294, startPoint y: 95, endPoint x: 105, endPoint y: 93, distance: 188.7
click at [105, 93] on div "Home Inbounds Shipping Plans Problems Inventory Products Replenishments Orders …" at bounding box center [719, 353] width 1438 height 707
paste input "4C16GQ8IPIQE"
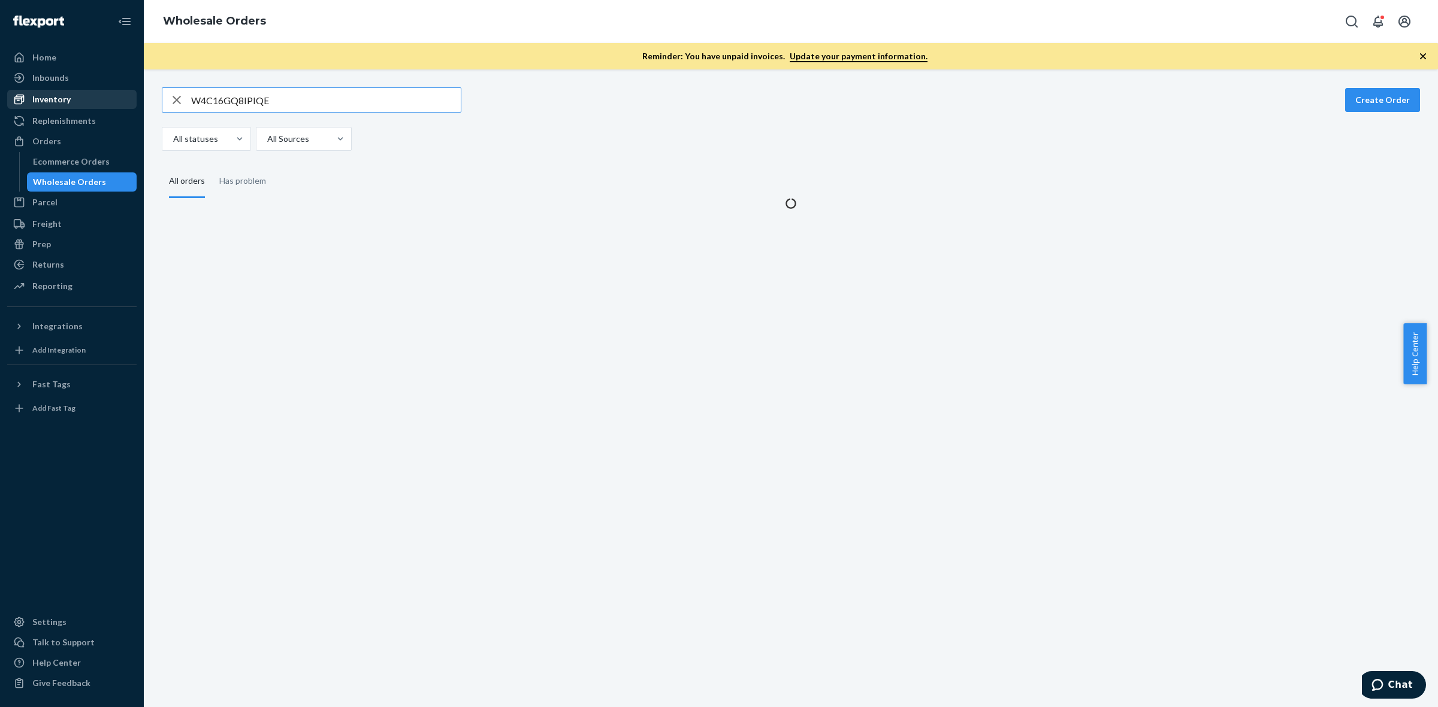
type input "W4C16GQ8IPIQE"
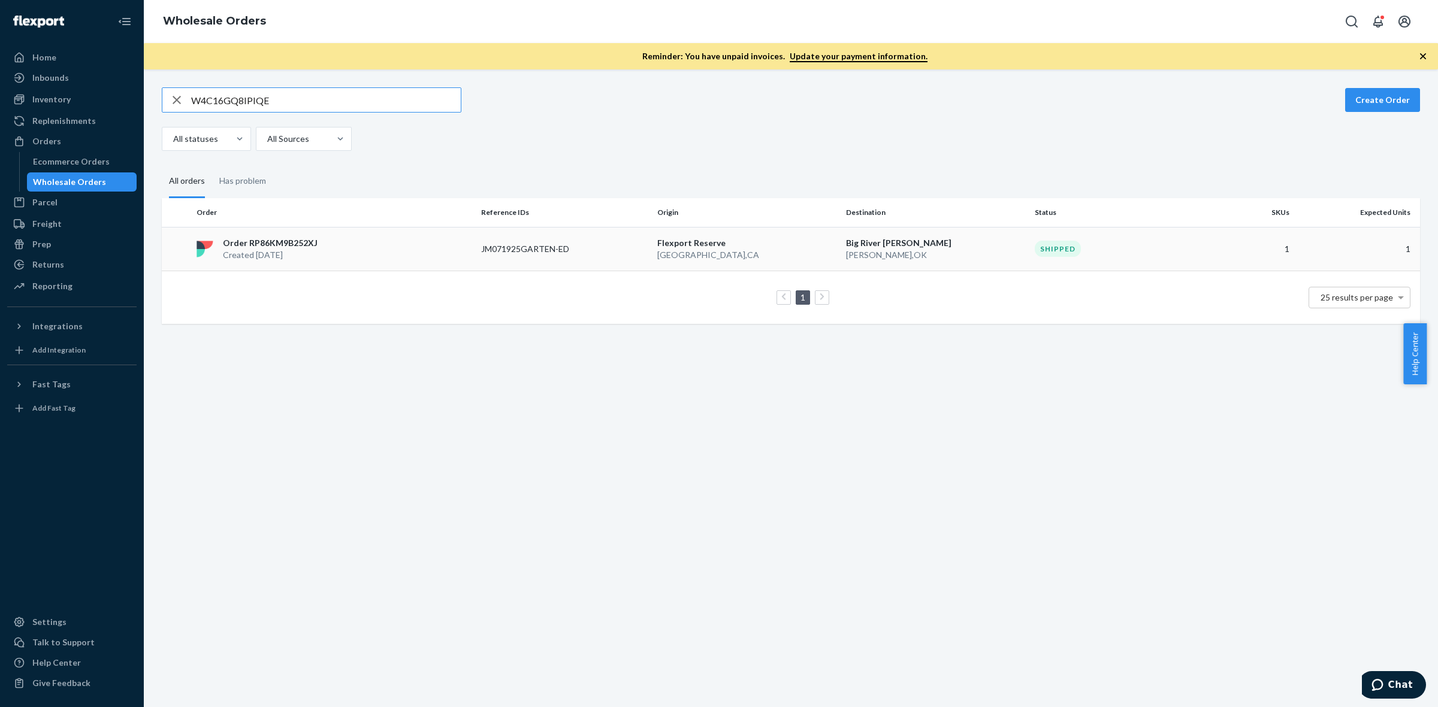
click at [312, 249] on p "Created [DATE]" at bounding box center [270, 255] width 95 height 12
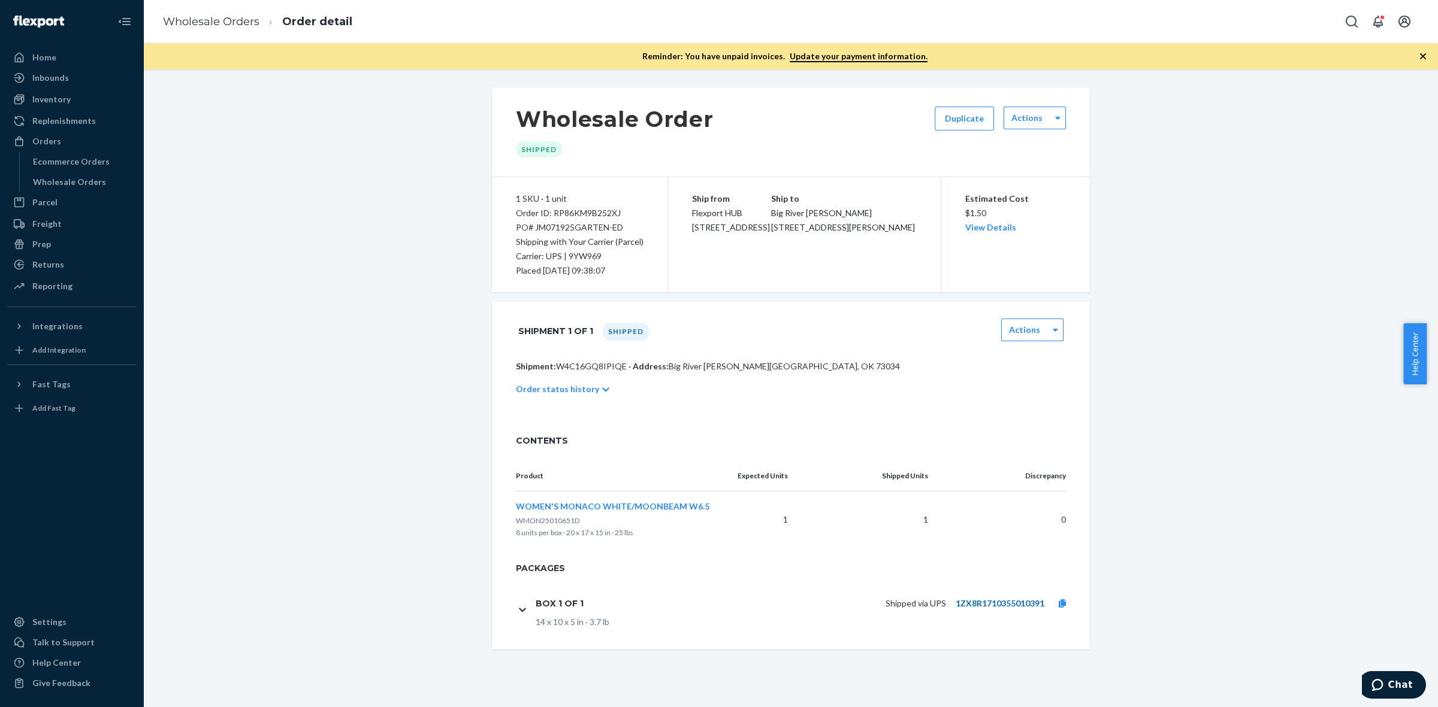
click at [975, 604] on link "1ZX8R1710355010391" at bounding box center [1000, 603] width 89 height 10
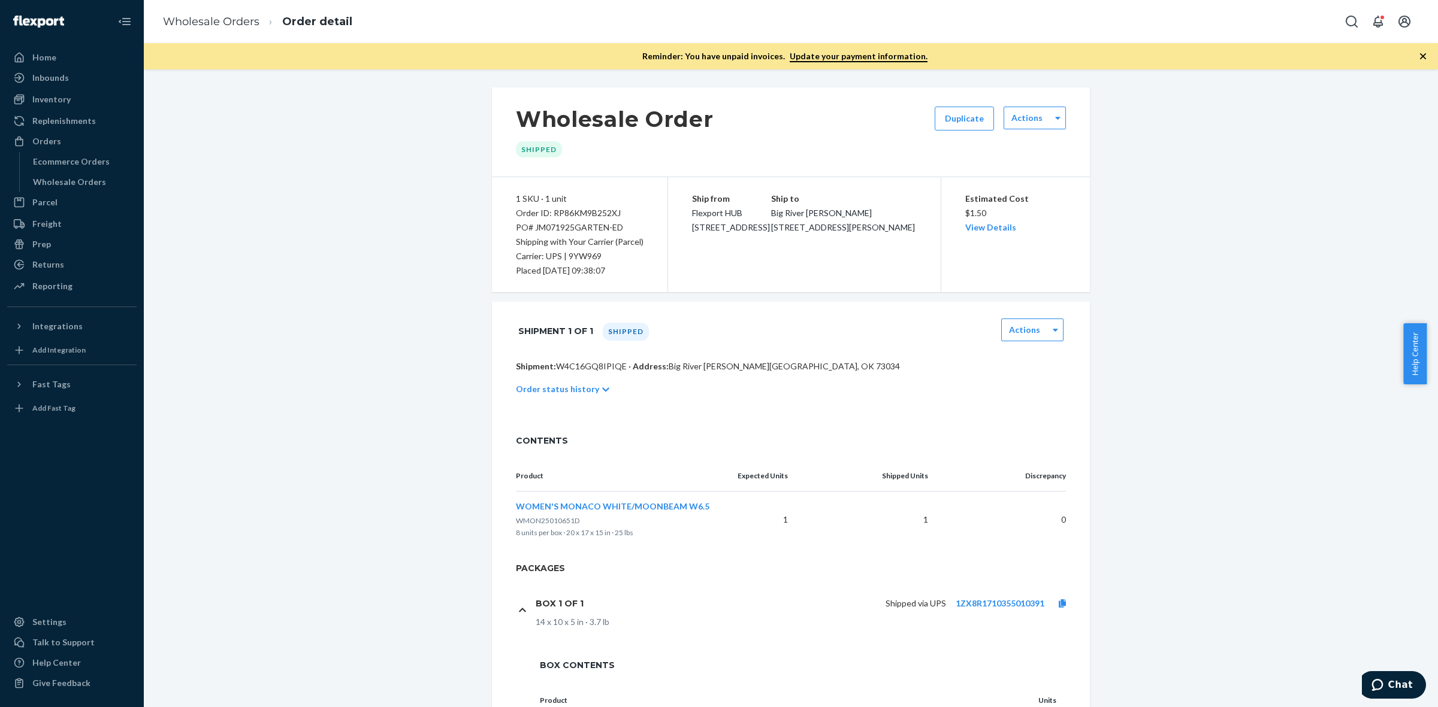
drag, startPoint x: 1064, startPoint y: 601, endPoint x: 1065, endPoint y: 249, distance: 351.7
click at [1063, 601] on link at bounding box center [1062, 604] width 36 height 12
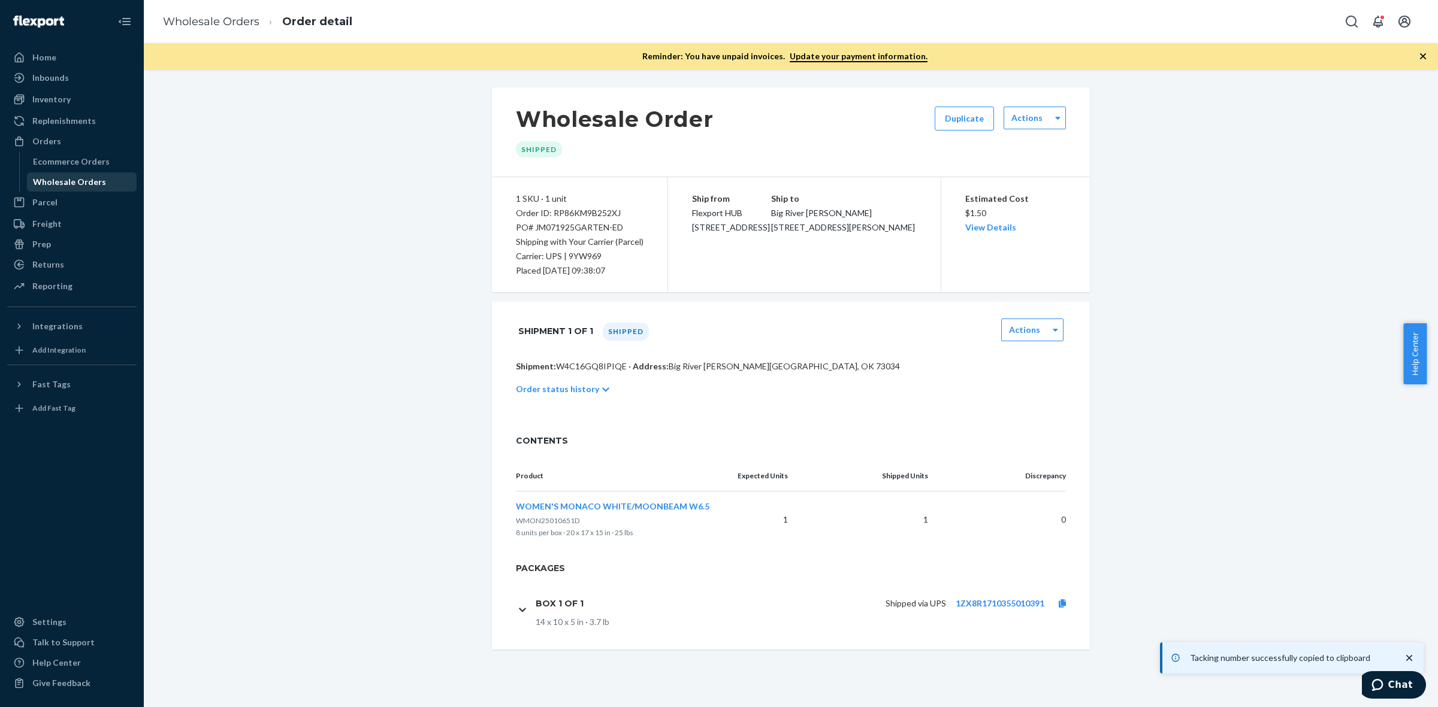
click at [40, 189] on div "Wholesale Orders" at bounding box center [82, 182] width 108 height 17
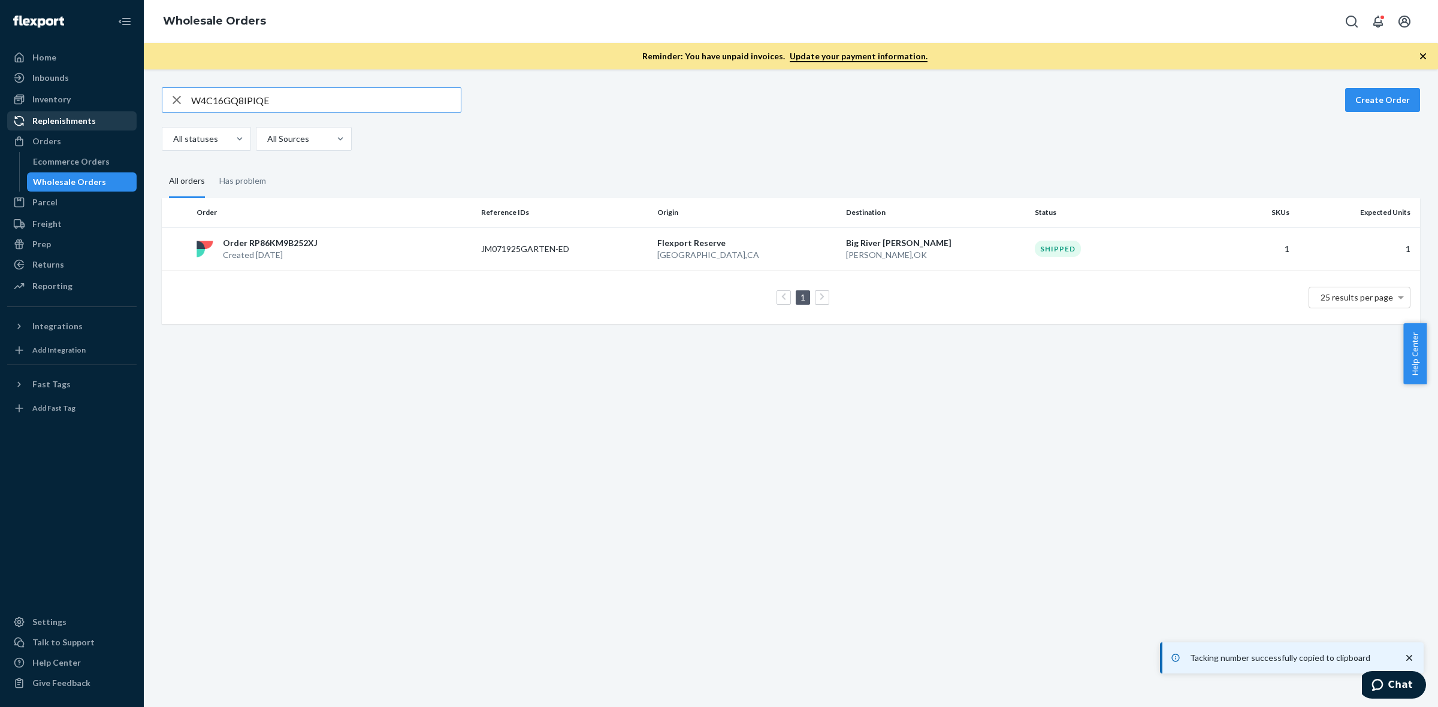
drag, startPoint x: 285, startPoint y: 96, endPoint x: 136, endPoint y: 115, distance: 149.7
click at [136, 115] on div "Home Inbounds Shipping Plans Problems Inventory Products Replenishments Orders …" at bounding box center [719, 353] width 1438 height 707
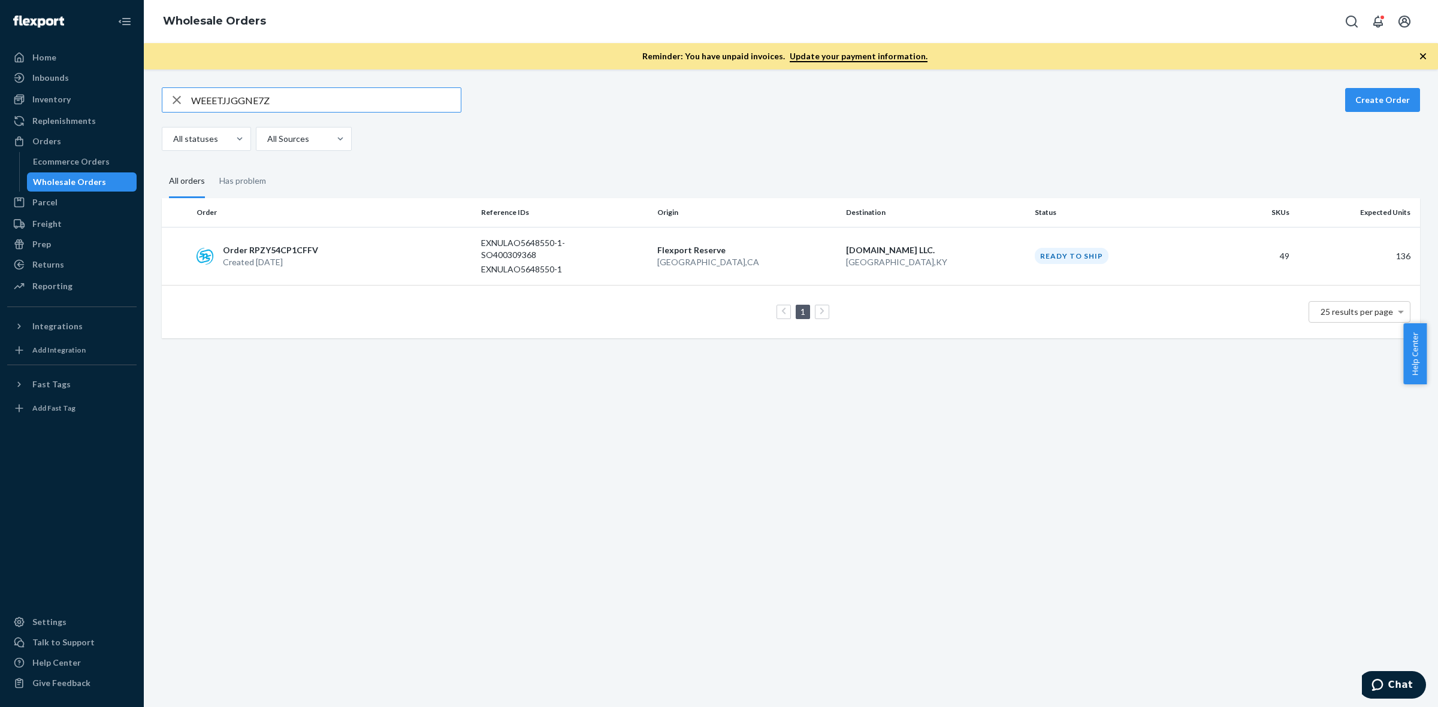
drag, startPoint x: 297, startPoint y: 101, endPoint x: 168, endPoint y: 107, distance: 128.9
click at [168, 107] on div "WEEETJJGGNE7Z" at bounding box center [311, 100] width 298 height 24
paste input "390633026689"
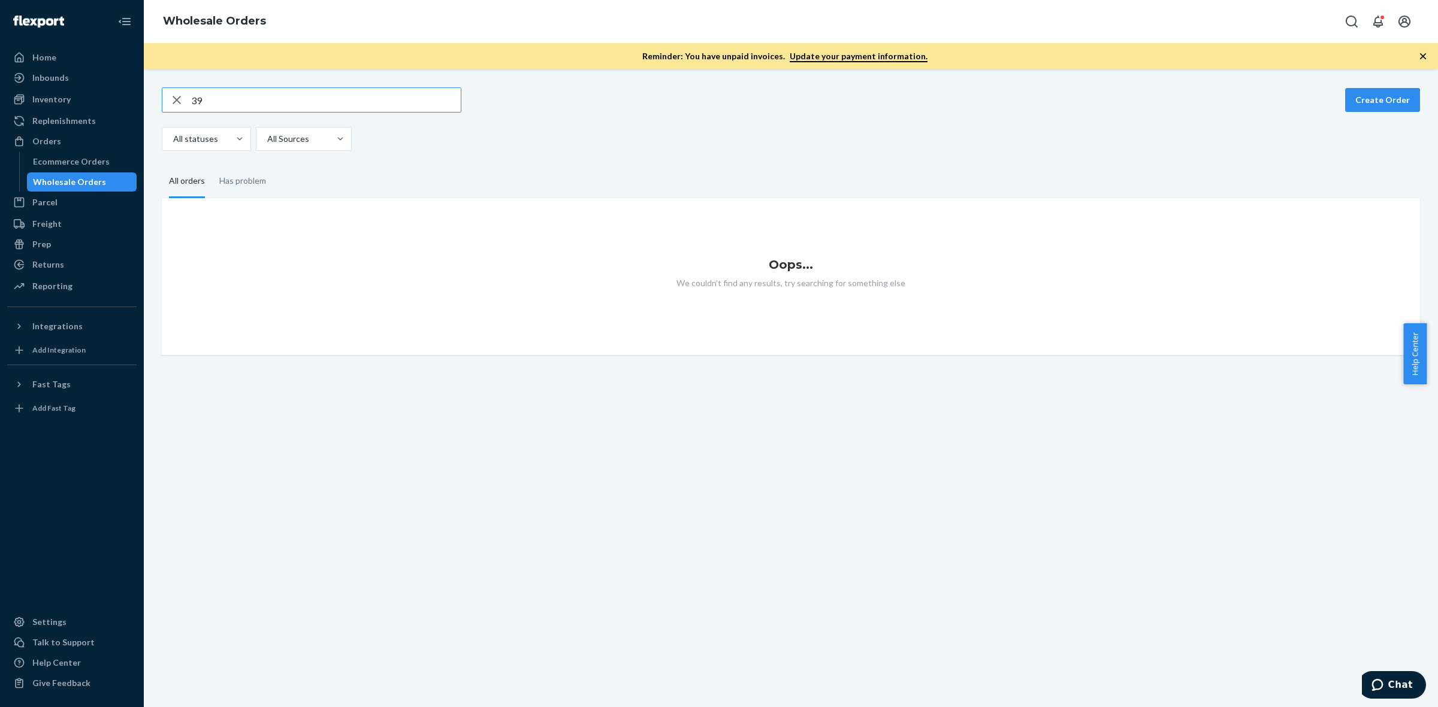
type input "3"
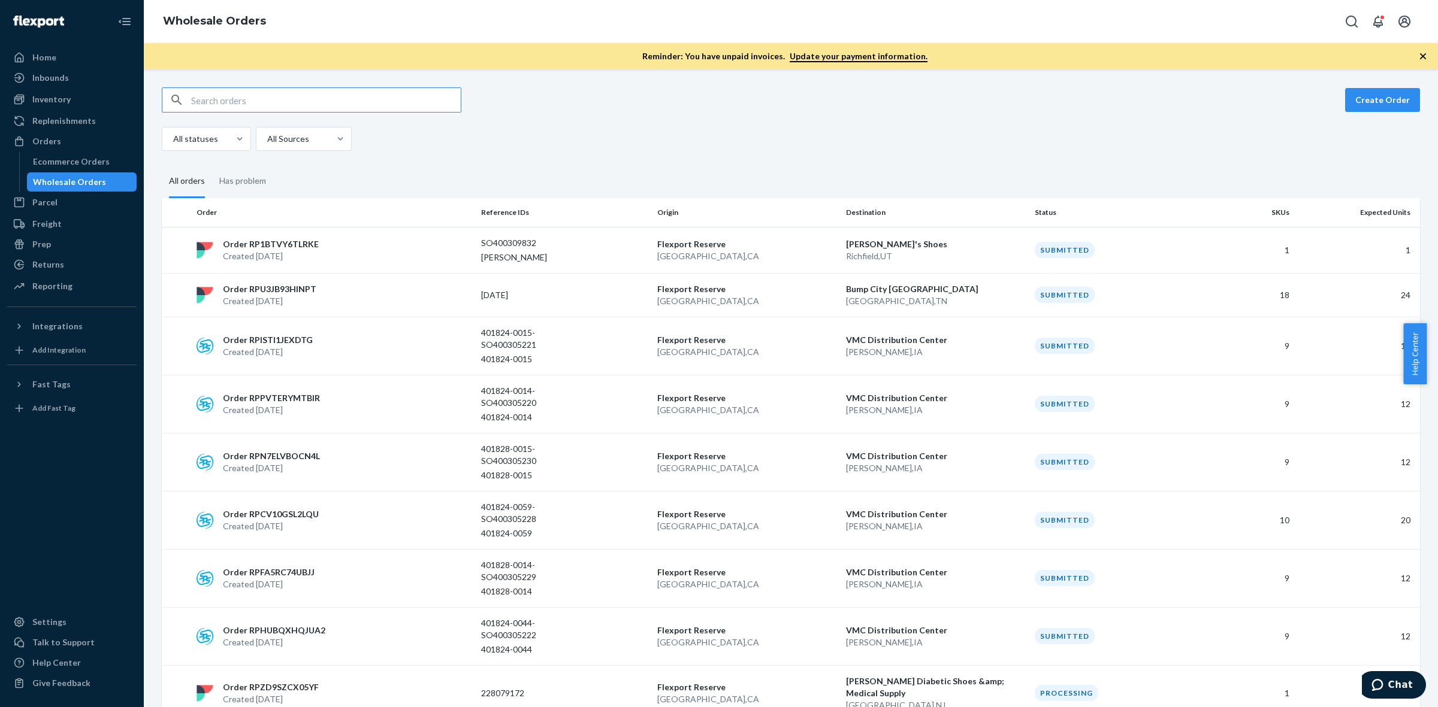
click at [226, 96] on input "text" at bounding box center [326, 100] width 270 height 24
paste input "[PERSON_NAME] 070125"
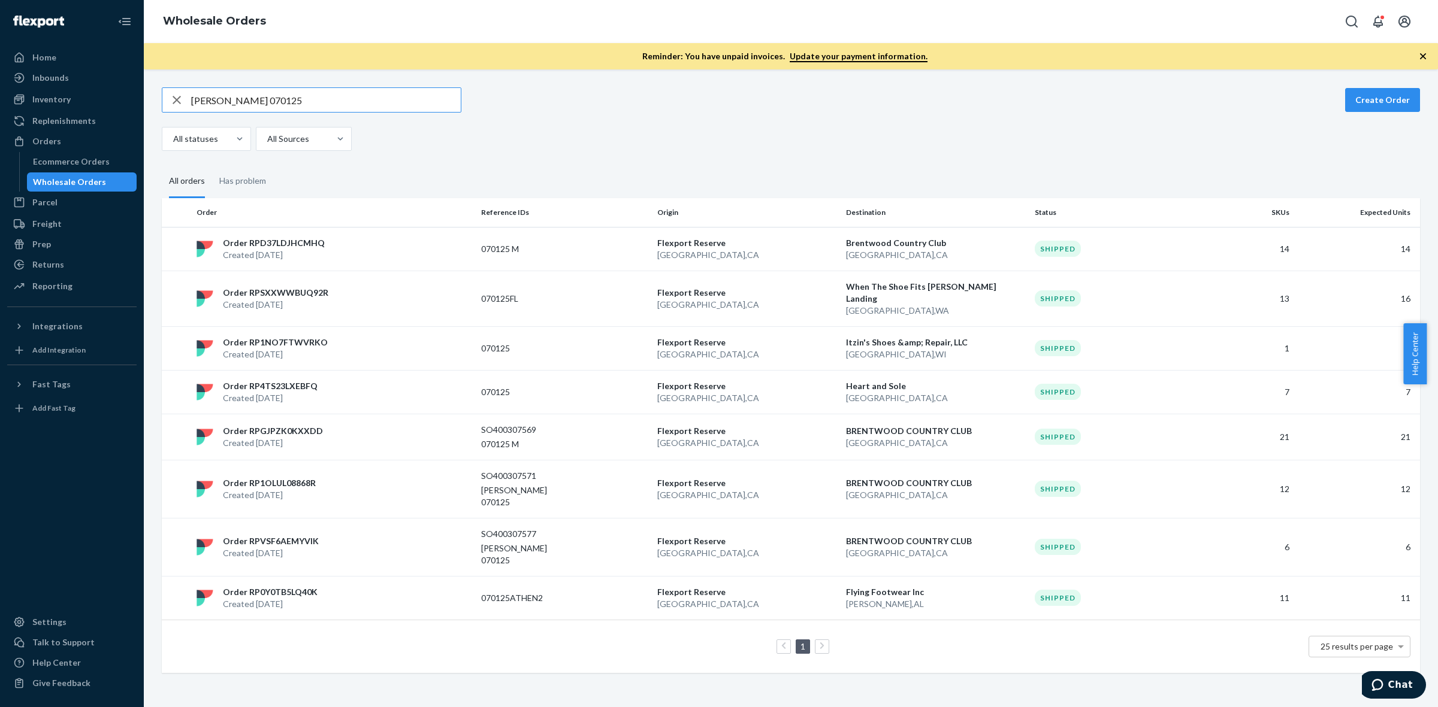
drag, startPoint x: 258, startPoint y: 103, endPoint x: 162, endPoint y: 89, distance: 97.5
click at [162, 89] on div "[PERSON_NAME] 070125" at bounding box center [312, 99] width 300 height 25
paste input "WGZ3J98Y5HIHM"
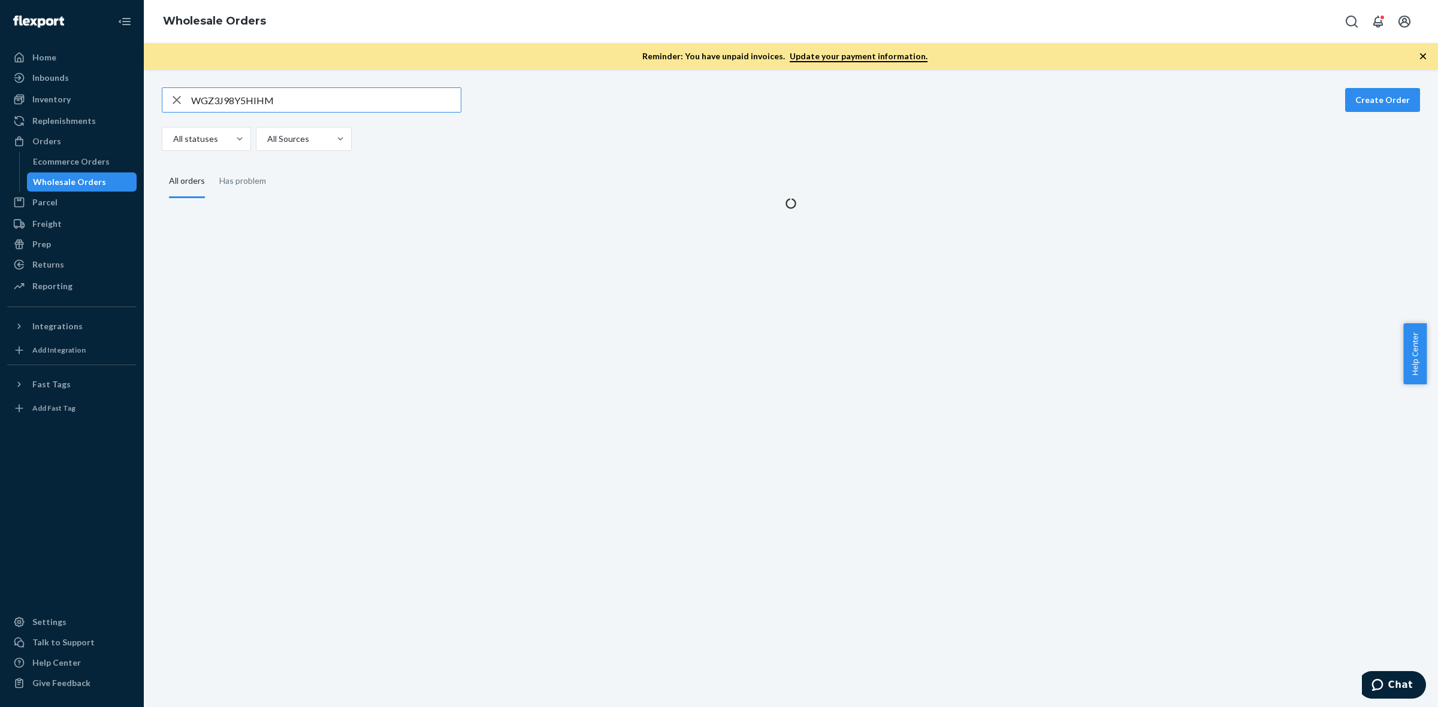
type input "WGZ3J98Y5HIHM"
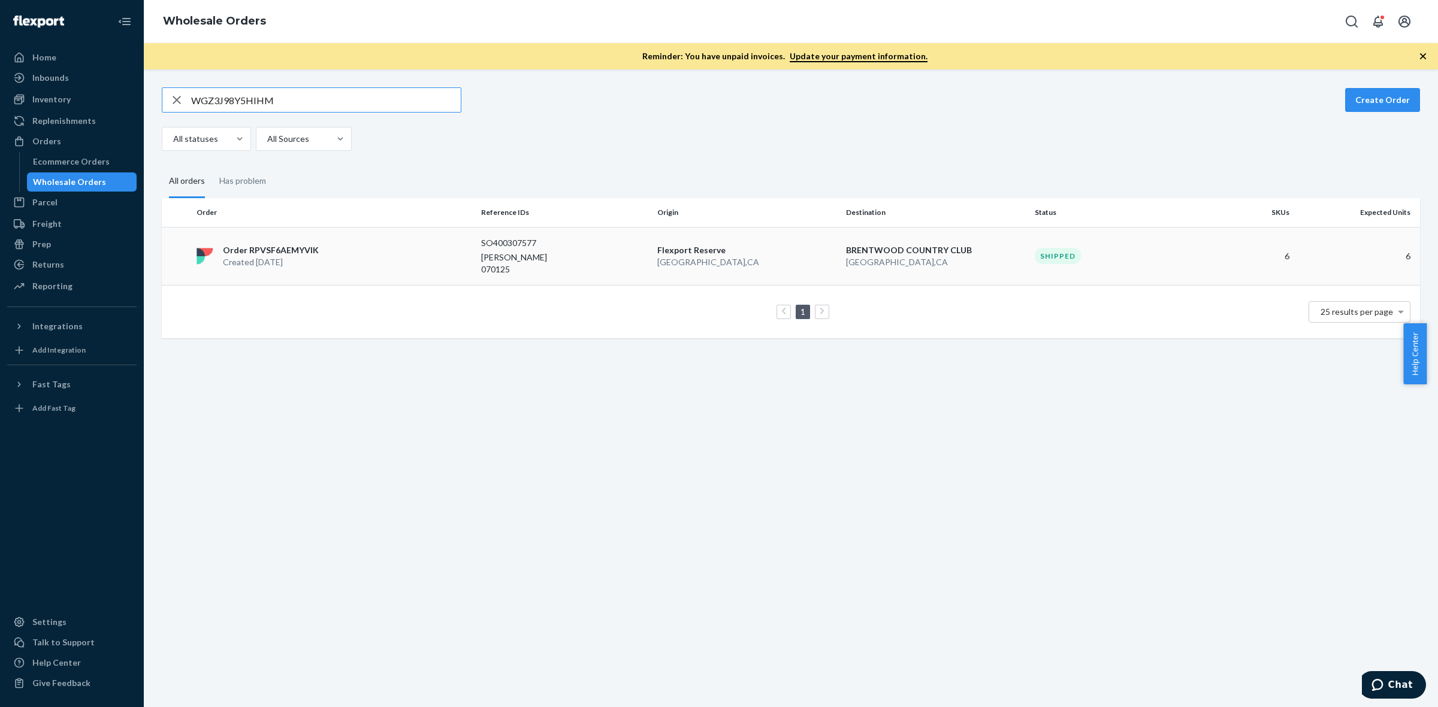
click at [259, 247] on p "Order RPVSF6AEMYVIK" at bounding box center [271, 250] width 96 height 12
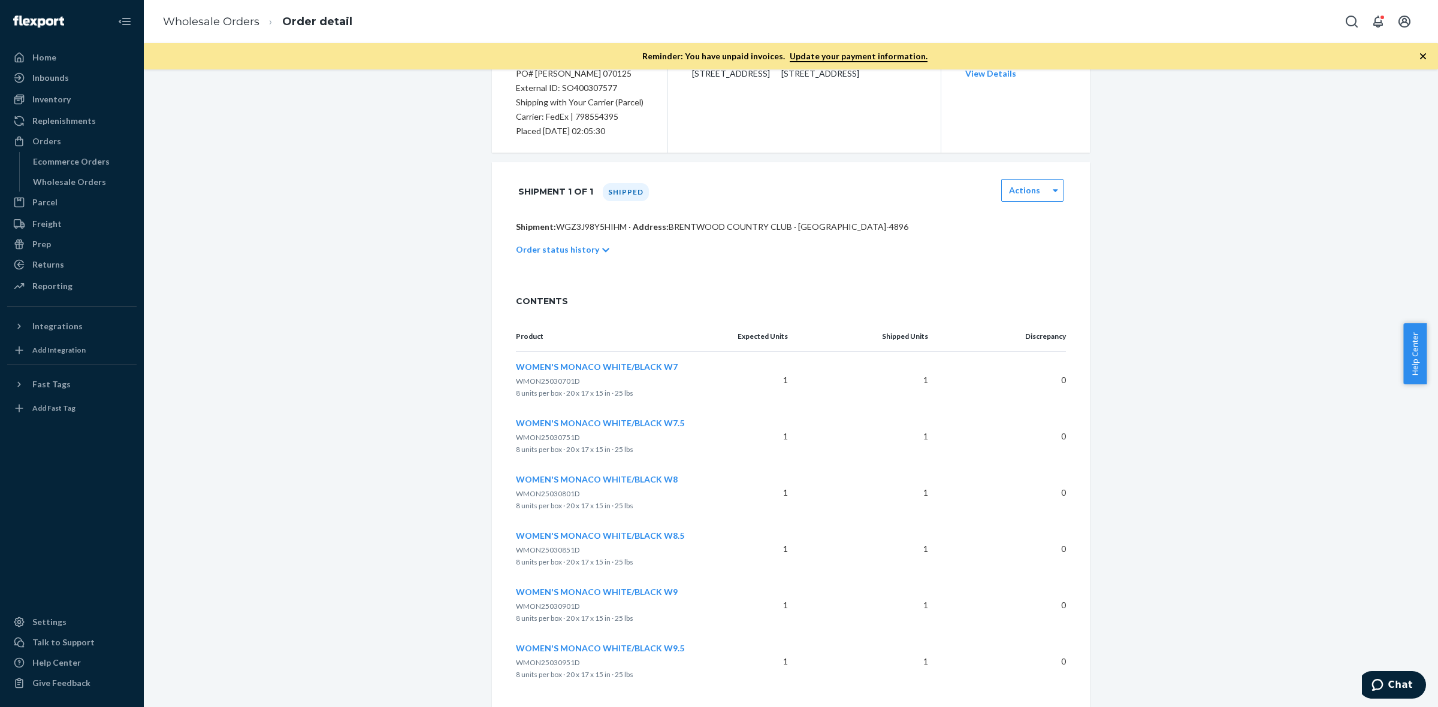
scroll to position [267, 0]
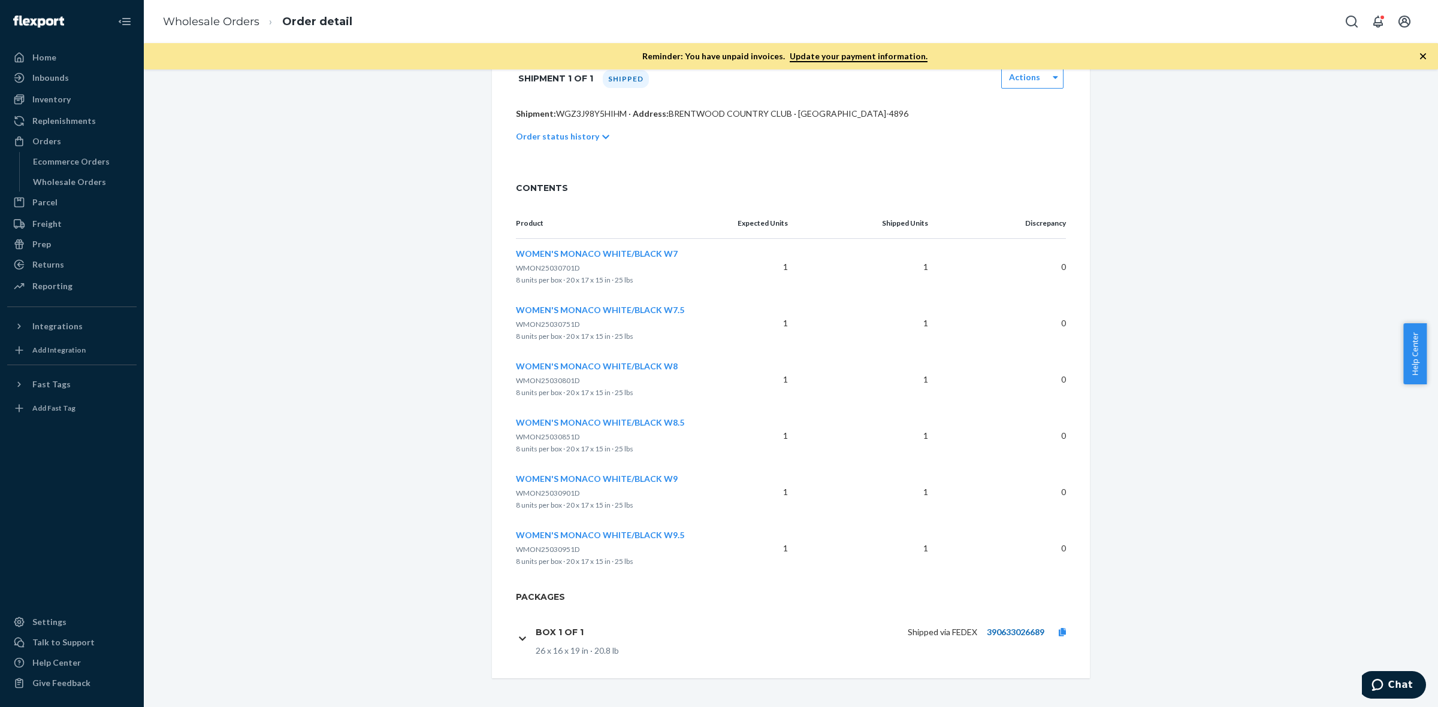
click at [1004, 633] on link "390633026689" at bounding box center [1016, 632] width 58 height 10
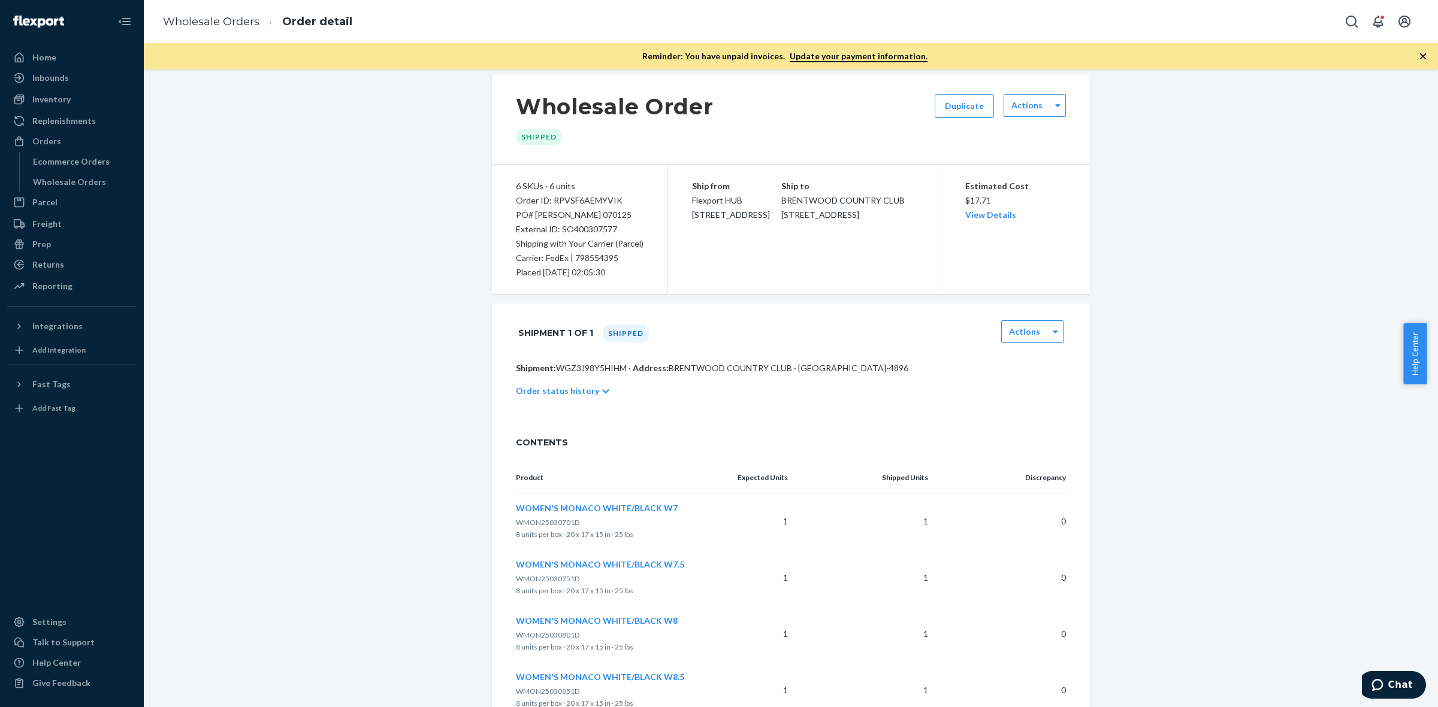
scroll to position [0, 0]
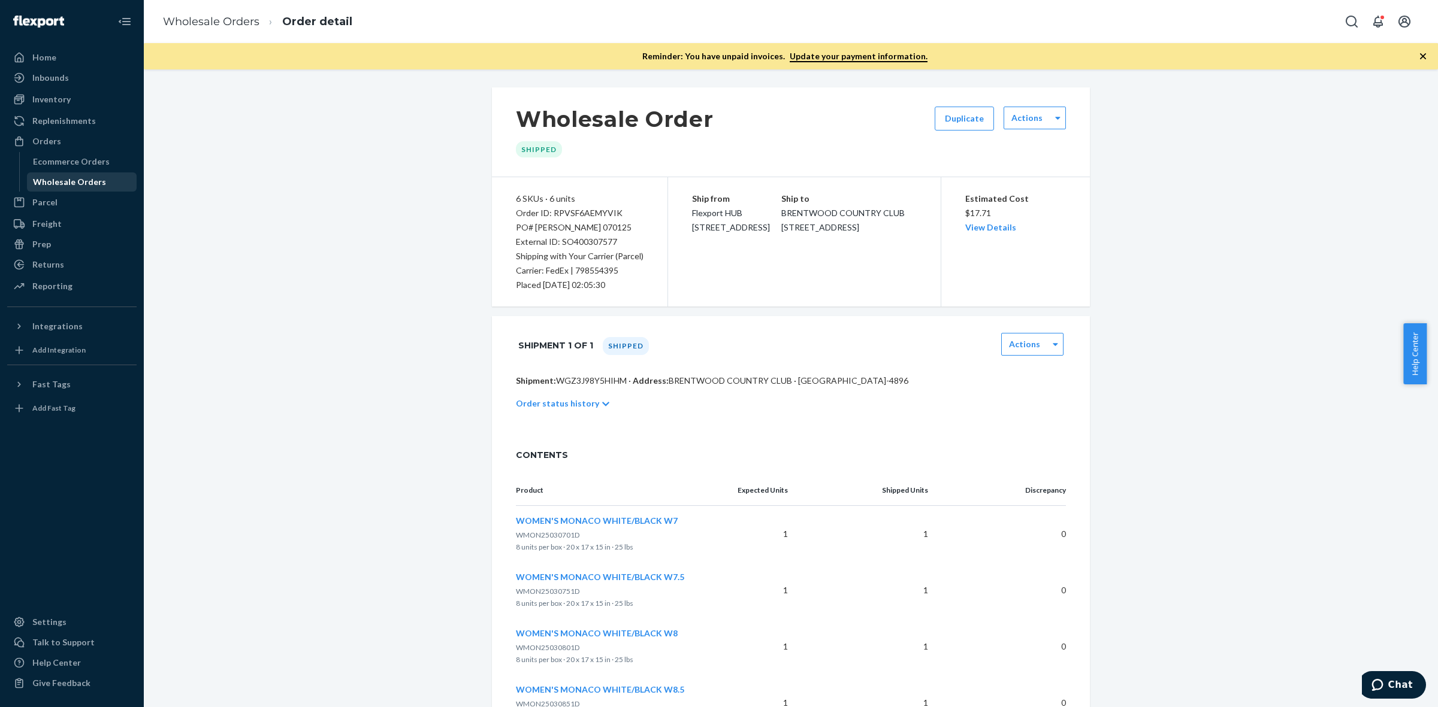
click at [59, 180] on div "Wholesale Orders" at bounding box center [69, 182] width 73 height 12
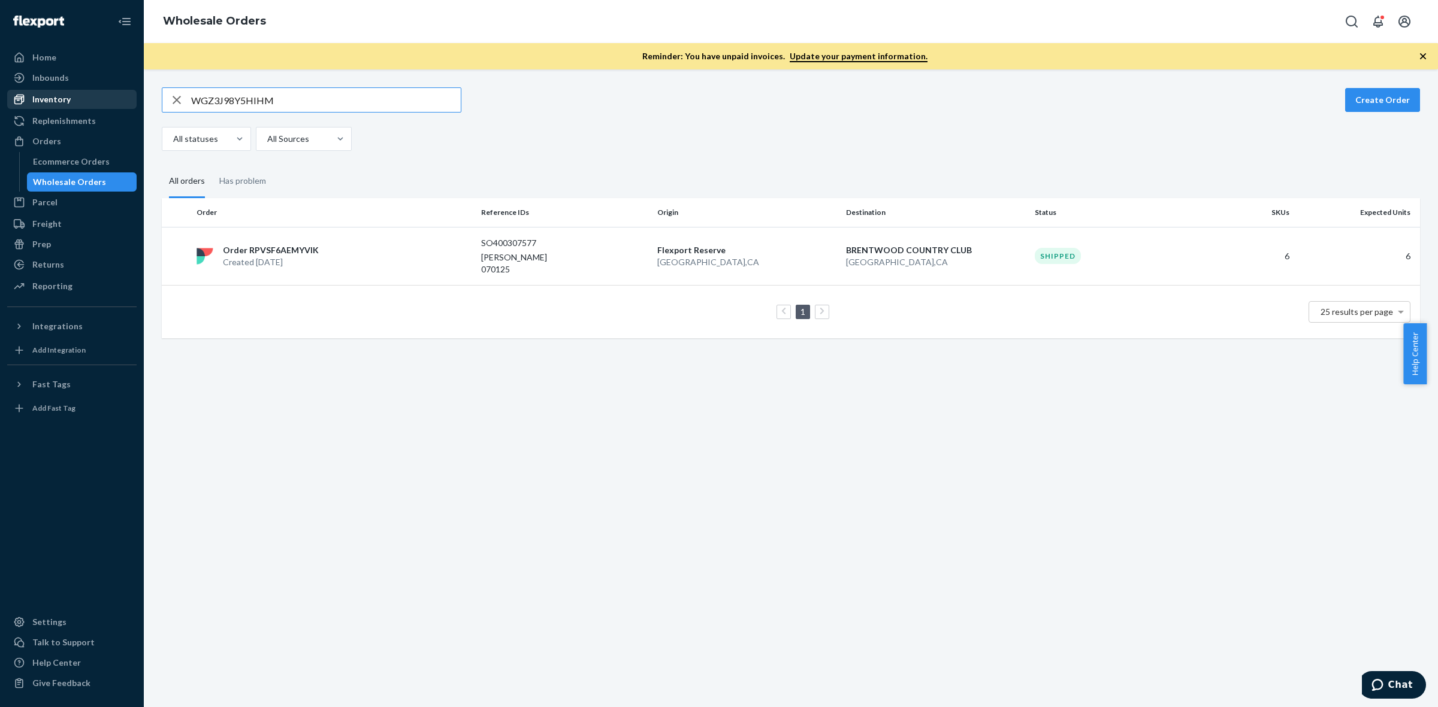
drag, startPoint x: 298, startPoint y: 102, endPoint x: 66, endPoint y: 102, distance: 231.8
click at [66, 102] on div "Home Inbounds Shipping Plans Problems Inventory Products Replenishments Orders …" at bounding box center [719, 353] width 1438 height 707
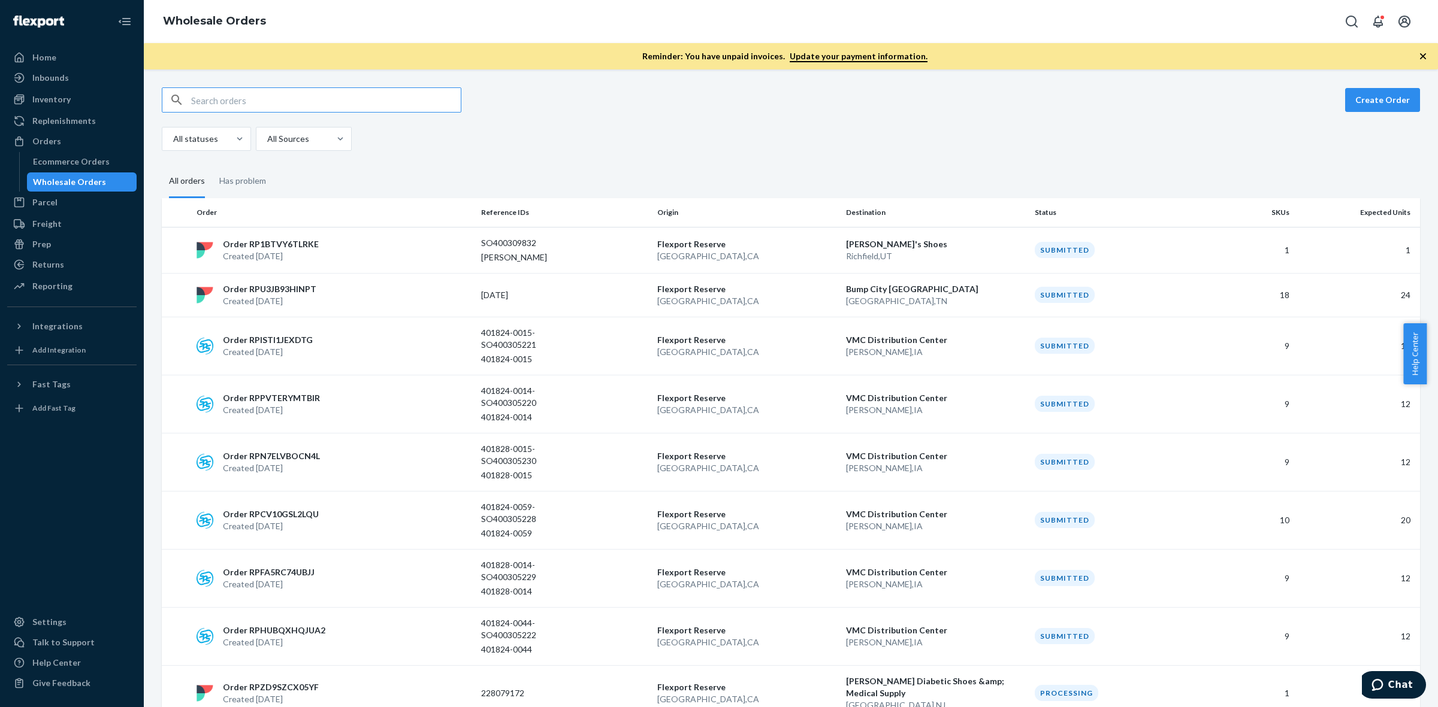
click at [267, 102] on input "text" at bounding box center [326, 100] width 270 height 24
type input "WGZ3J98Y5HIHM"
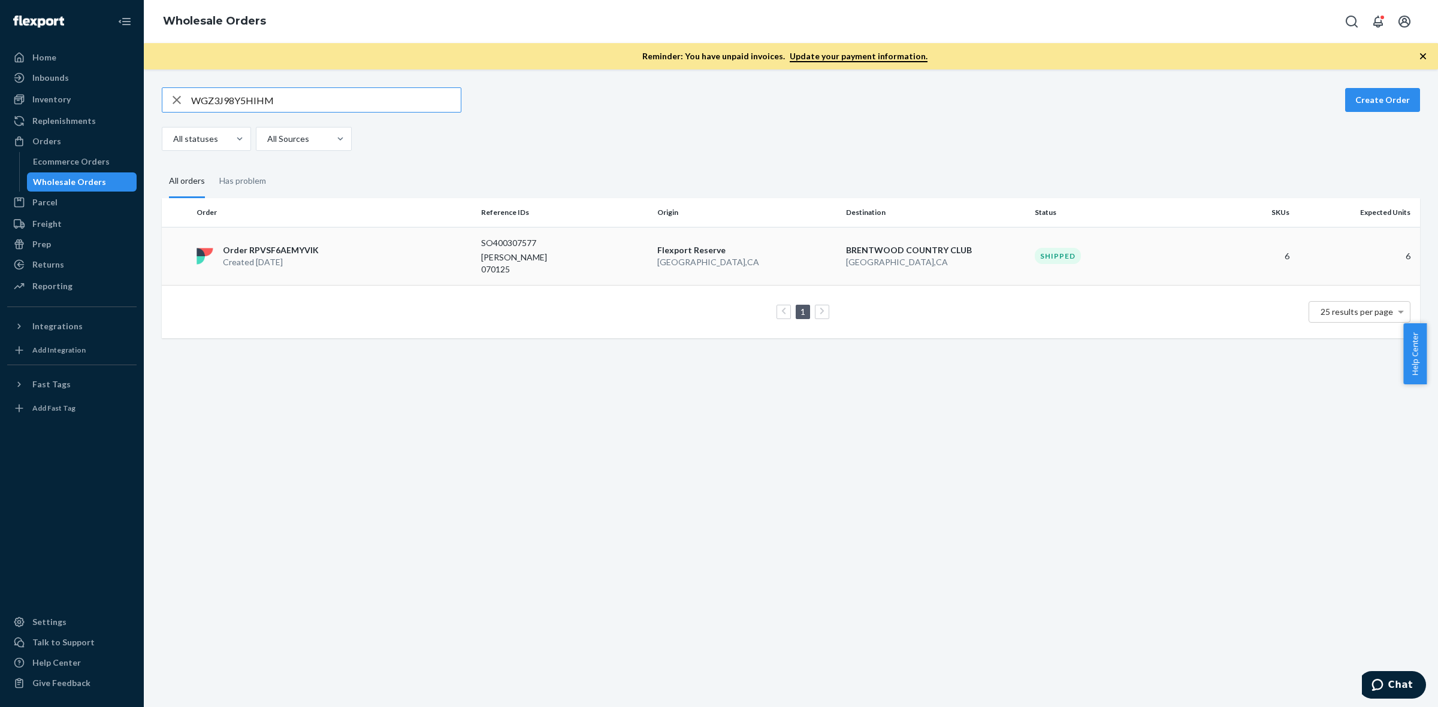
click at [280, 237] on td "Order RPVSF6AEMYVIK Created [DATE]" at bounding box center [334, 256] width 285 height 58
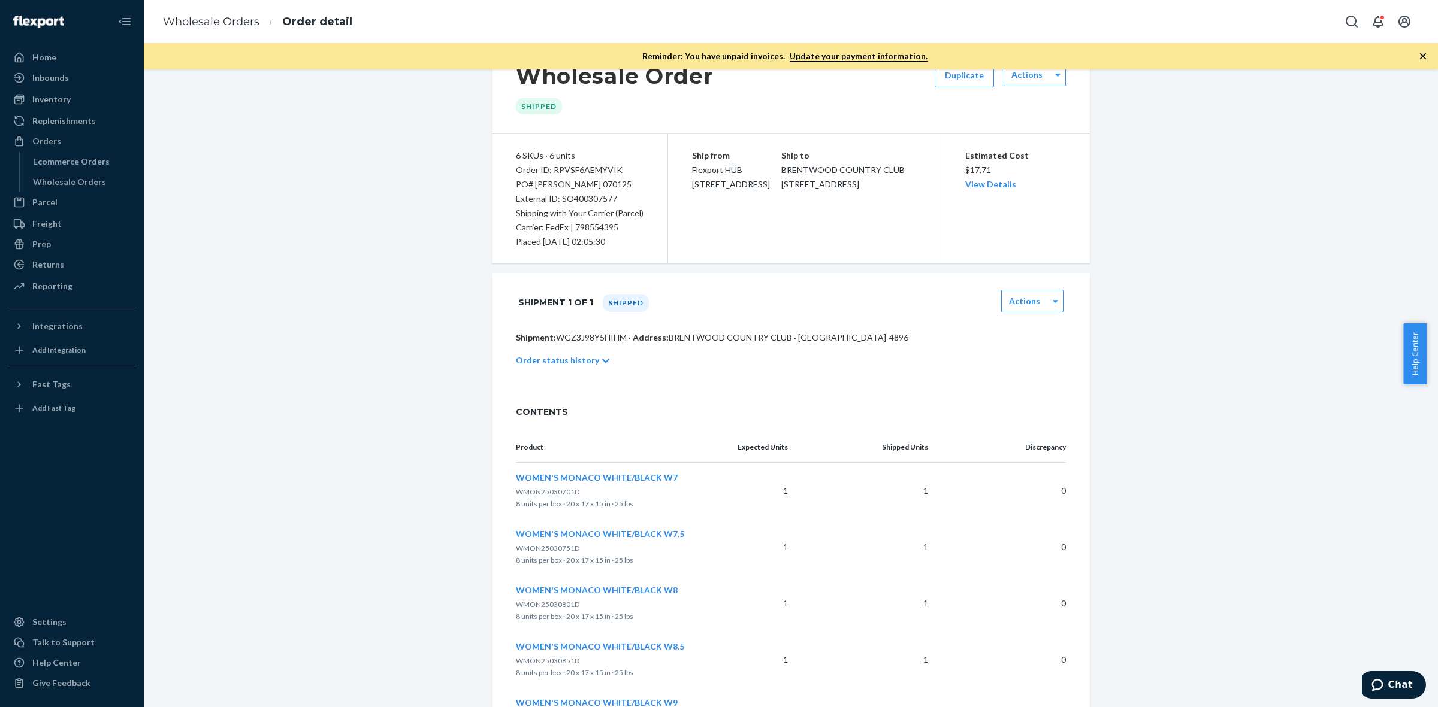
scroll to position [43, 0]
